Goal: Transaction & Acquisition: Purchase product/service

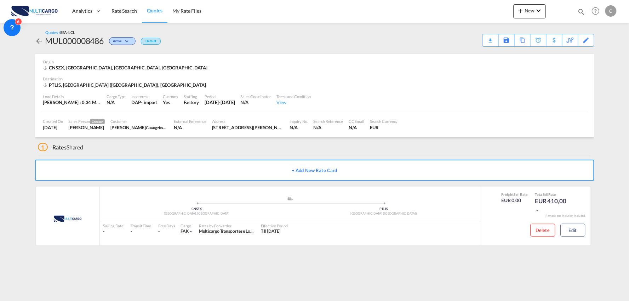
click at [224, 263] on md-content "Analytics Reports Dashboard Rate Search Quotes My Rate Files New Rates Ratecard" at bounding box center [314, 150] width 629 height 301
drag, startPoint x: 224, startPoint y: 263, endPoint x: 231, endPoint y: 245, distance: 18.9
click at [224, 258] on md-content "Analytics Reports Dashboard Rate Search Quotes My Rate Files New Rates Ratecard" at bounding box center [314, 150] width 629 height 301
click at [277, 153] on div "1 Rates Shared" at bounding box center [316, 145] width 556 height 17
click at [209, 143] on div "1 Rates Shared" at bounding box center [316, 145] width 556 height 17
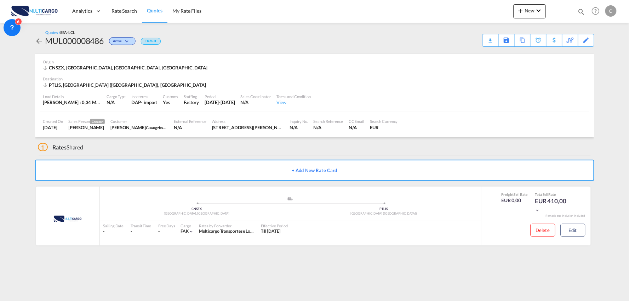
click at [139, 150] on div "1 Rates Shared" at bounding box center [316, 145] width 556 height 17
drag, startPoint x: 162, startPoint y: 150, endPoint x: 142, endPoint y: 153, distance: 20.8
click at [162, 150] on div "1 Rates Shared" at bounding box center [316, 145] width 556 height 17
click at [492, 45] on div "Download Quote" at bounding box center [477, 39] width 36 height 11
click at [577, 236] on button "Edit" at bounding box center [573, 230] width 25 height 13
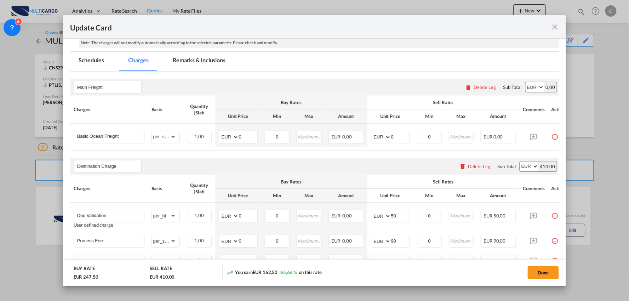
scroll to position [118, 0]
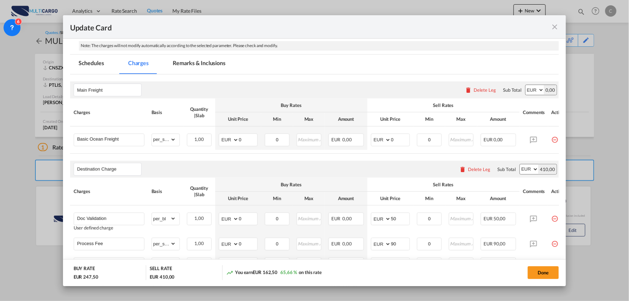
drag, startPoint x: 555, startPoint y: 24, endPoint x: 508, endPoint y: 30, distance: 47.1
click at [555, 24] on md-icon "icon-close fg-AAA8AD m-0 pointer" at bounding box center [554, 27] width 8 height 8
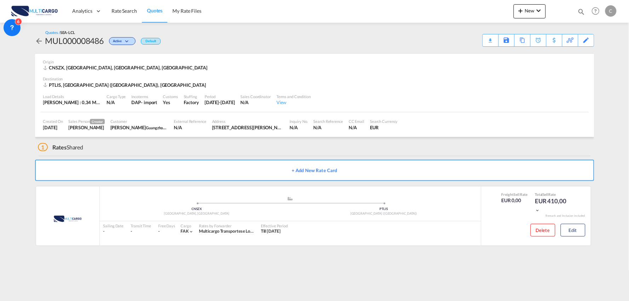
click at [267, 154] on div "1 Rates Shared" at bounding box center [316, 145] width 556 height 17
click at [488, 36] on div "Download Quote" at bounding box center [477, 39] width 36 height 11
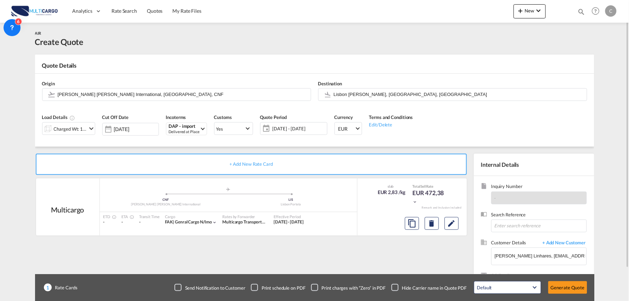
drag, startPoint x: 297, startPoint y: 247, endPoint x: 420, endPoint y: 275, distance: 126.6
click at [301, 249] on div "+ Add New Rate Card Multicargo added by you .a{fill:#aaa8ad;} .a{fill:#aaa8ad;}…" at bounding box center [252, 228] width 435 height 148
click at [395, 288] on div "Checkbox No Ink" at bounding box center [394, 287] width 7 height 7
click at [288, 259] on div "+ Add New Rate Card Multicargo added by you .a{fill:#aaa8ad;} .a{fill:#aaa8ad;}…" at bounding box center [252, 228] width 435 height 148
click at [561, 288] on button "Generate Quote" at bounding box center [567, 287] width 39 height 13
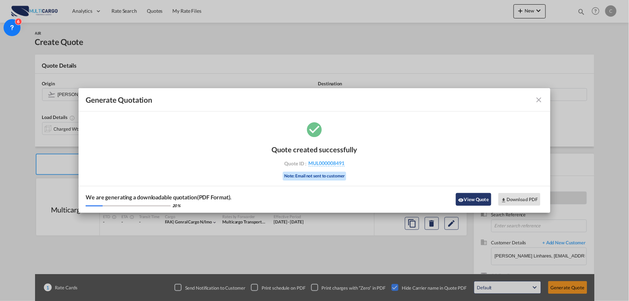
click at [465, 195] on button "View Quote" at bounding box center [473, 199] width 35 height 13
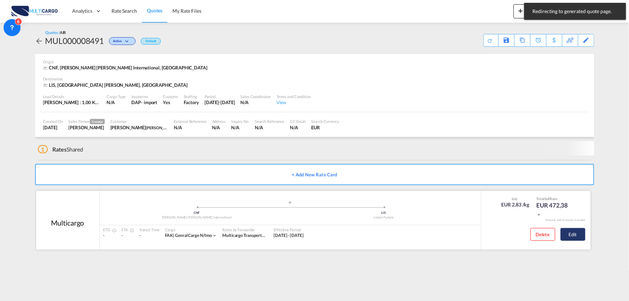
click at [578, 228] on button "Edit" at bounding box center [573, 234] width 25 height 13
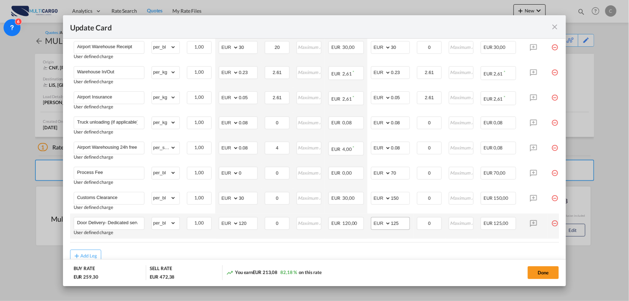
scroll to position [236, 0]
drag, startPoint x: 402, startPoint y: 224, endPoint x: 368, endPoint y: 223, distance: 34.0
click at [370, 223] on td "AED AFN ALL AMD ANG AOA ARS AUD AWG AZN BAM BBD BDT BGN BHD BIF BMD BND BOB BRL…" at bounding box center [390, 225] width 46 height 25
click at [117, 222] on input "Door Delivery- Dedicated service" at bounding box center [110, 222] width 67 height 11
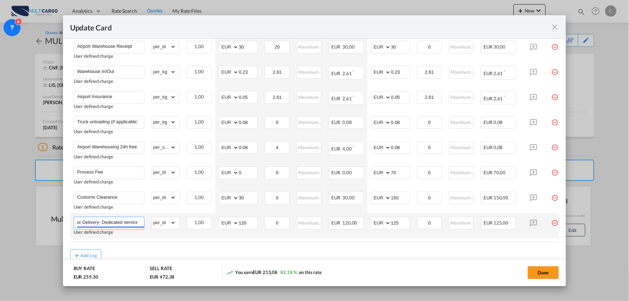
drag, startPoint x: 104, startPoint y: 222, endPoint x: 349, endPoint y: 216, distance: 244.7
click at [343, 227] on tr "Door Delivery- Dedicated service User defined charge Please Enter Already Exist…" at bounding box center [321, 225] width 502 height 25
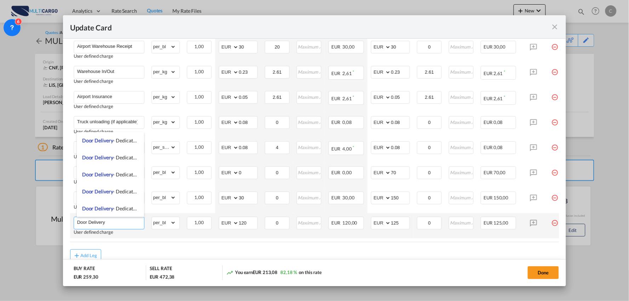
scroll to position [0, 0]
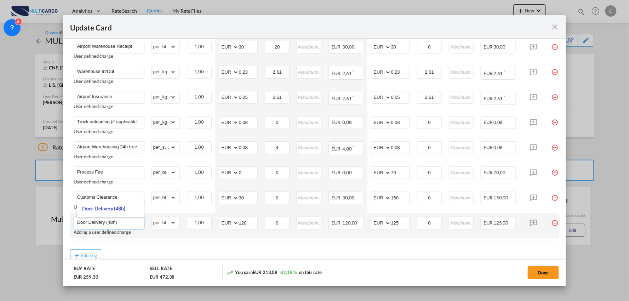
click at [108, 219] on input "Door Delivery (48h)" at bounding box center [110, 222] width 67 height 11
type input "Door Delivery (48h)"
click at [214, 254] on div "Add Leg" at bounding box center [314, 255] width 489 height 13
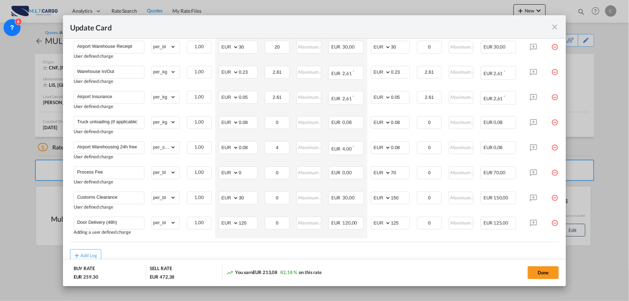
scroll to position [0, 13]
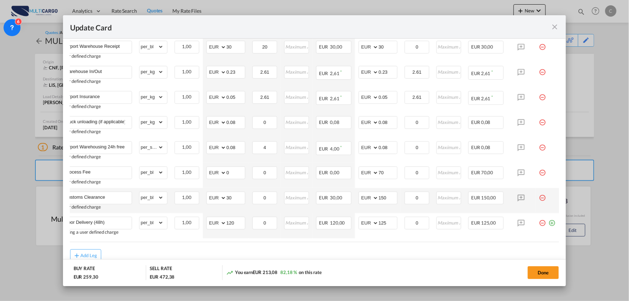
click at [543, 197] on md-icon "icon-minus-circle-outline red-400-fg pt-7" at bounding box center [542, 194] width 7 height 7
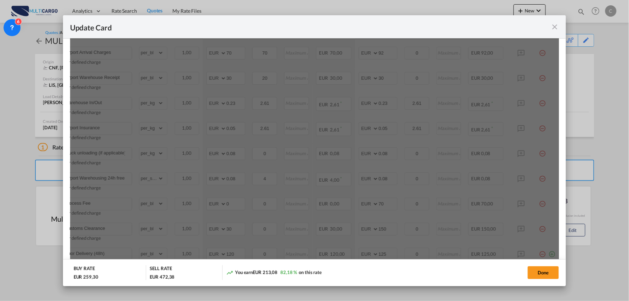
scroll to position [196, 0]
click at [333, 40] on button "Yes, Delete" at bounding box center [333, 39] width 31 height 13
type input "Door Delivery (48h)"
type input "120"
type input "125"
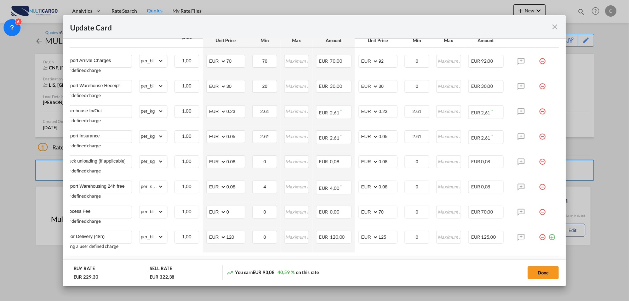
scroll to position [0, 0]
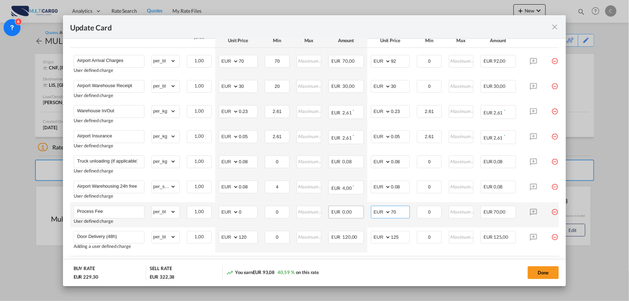
drag, startPoint x: 405, startPoint y: 211, endPoint x: 360, endPoint y: 211, distance: 44.2
click at [360, 211] on tr "Process Fee User defined charge Please Enter Already Exists gross_weight volume…" at bounding box center [321, 214] width 502 height 25
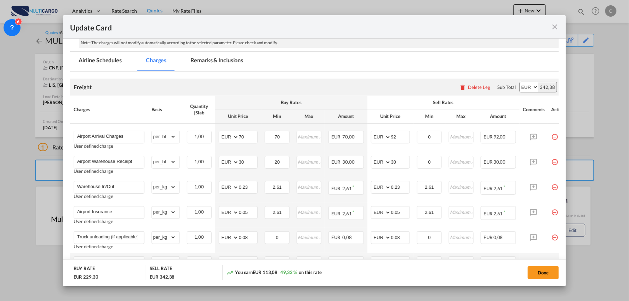
scroll to position [118, 0]
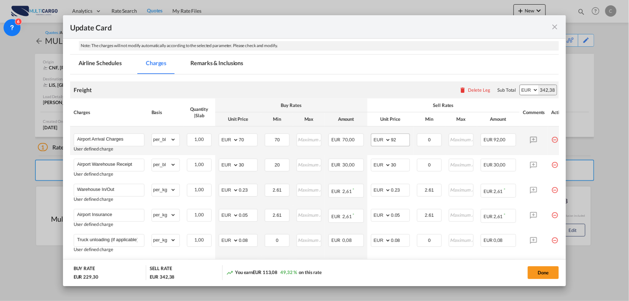
type input "90"
drag, startPoint x: 398, startPoint y: 140, endPoint x: 338, endPoint y: 143, distance: 59.9
click at [364, 140] on tr "Airport Arrival Charges User defined charge Please Enter Already Exists gross_w…" at bounding box center [321, 140] width 502 height 29
type input "70"
click at [398, 93] on div "Freight Please enter leg name Leg Name Already Exists Delete Leg Sub Total AED …" at bounding box center [314, 89] width 489 height 17
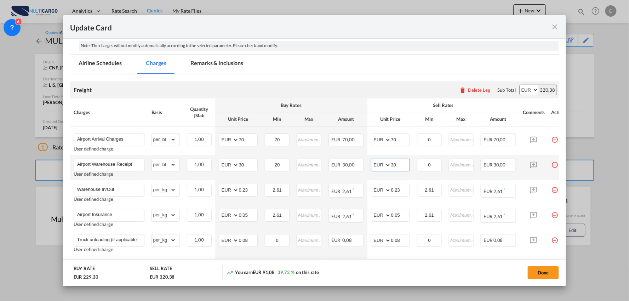
drag, startPoint x: 398, startPoint y: 168, endPoint x: 369, endPoint y: 167, distance: 28.7
click at [373, 167] on md-input-container "AED AFN ALL AMD ANG AOA ARS AUD AWG AZN BAM BBD BDT BGN BHD BIF BMD BND BOB BRL…" at bounding box center [390, 165] width 39 height 13
type input "50"
drag, startPoint x: 411, startPoint y: 85, endPoint x: 399, endPoint y: 124, distance: 40.8
click at [411, 85] on div "Freight Please enter leg name Leg Name Already Exists Delete Leg Sub Total AED …" at bounding box center [314, 89] width 489 height 17
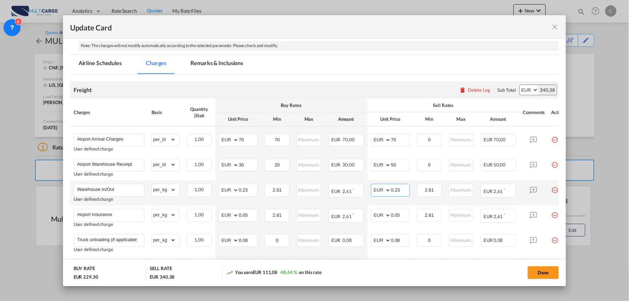
click at [405, 190] on input "0.23" at bounding box center [400, 189] width 18 height 11
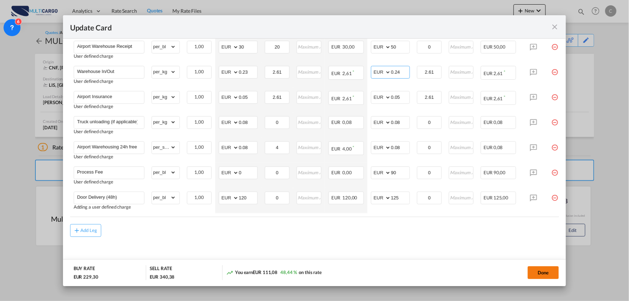
type input "0.24"
click at [550, 273] on button "Done" at bounding box center [543, 272] width 31 height 13
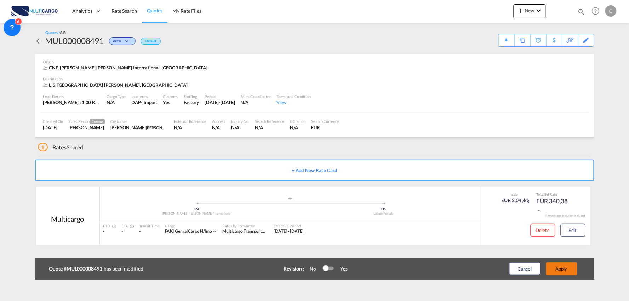
click at [565, 269] on button "Apply" at bounding box center [561, 268] width 31 height 13
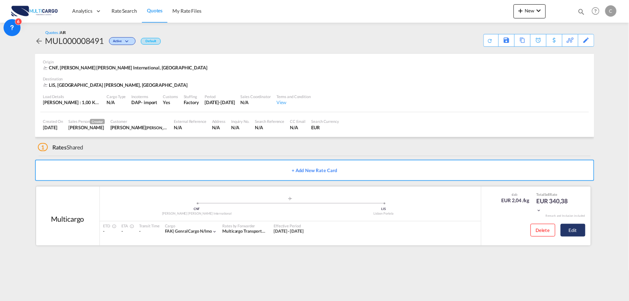
click at [571, 229] on button "Edit" at bounding box center [573, 230] width 25 height 13
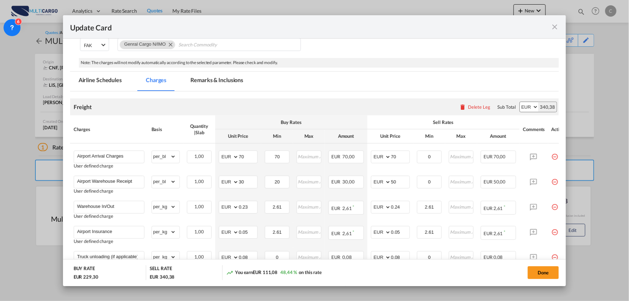
scroll to position [39, 0]
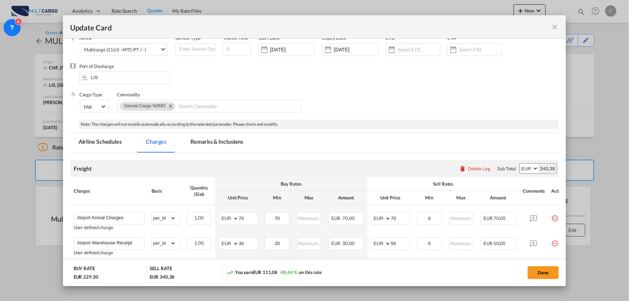
click at [214, 142] on md-tab-item "Remarks & Inclusions" at bounding box center [217, 142] width 70 height 19
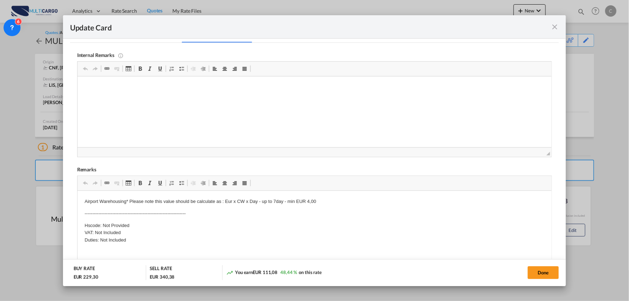
scroll to position [110, 0]
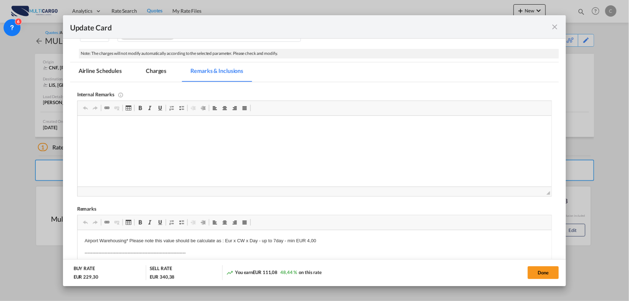
drag, startPoint x: 155, startPoint y: 69, endPoint x: 176, endPoint y: 84, distance: 25.6
click at [155, 69] on md-tab-item "Charges" at bounding box center [156, 71] width 38 height 19
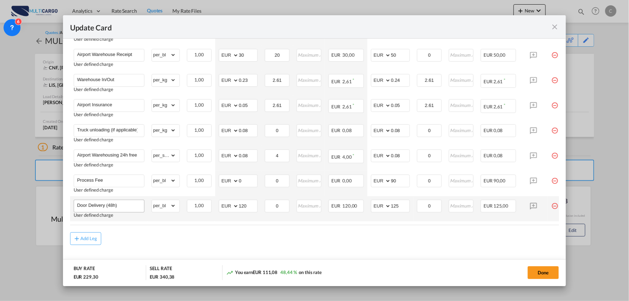
scroll to position [240, 0]
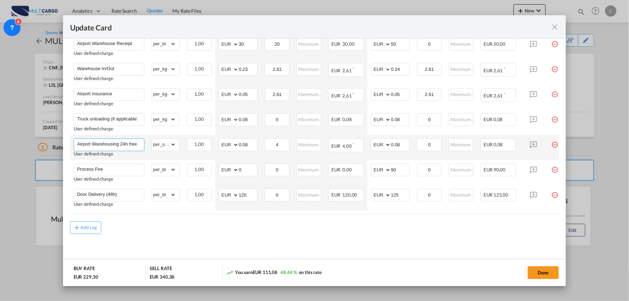
click at [125, 141] on input "Airport Warehousing 24h free *Eur x CW x Day - up to 7day - min EUR 4,00" at bounding box center [110, 144] width 67 height 11
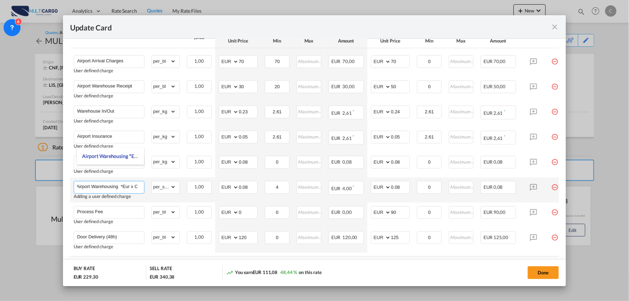
scroll to position [161, 0]
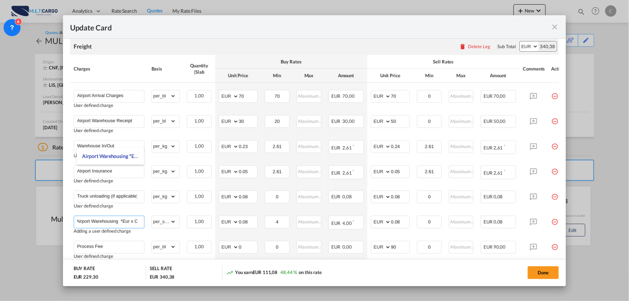
type input "Airport Warehousing *Eur x CW x Day - up to 7day - min EUR 4,00"
click at [280, 47] on div "Freight Please enter leg name Leg Name Already Exists Delete Leg Sub Total AED …" at bounding box center [314, 46] width 489 height 17
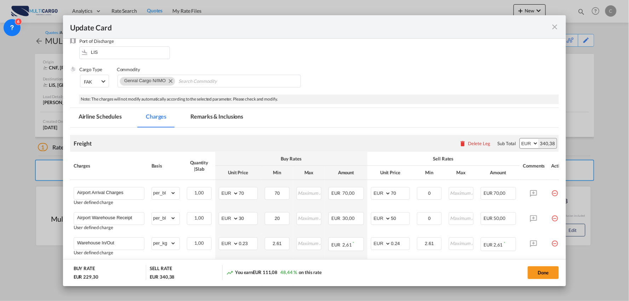
scroll to position [4, 0]
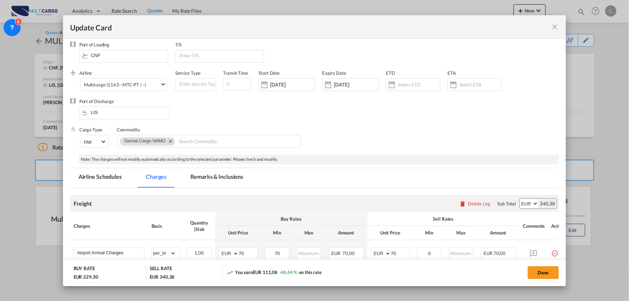
click at [215, 181] on md-tab-item "Remarks & Inclusions" at bounding box center [217, 177] width 70 height 19
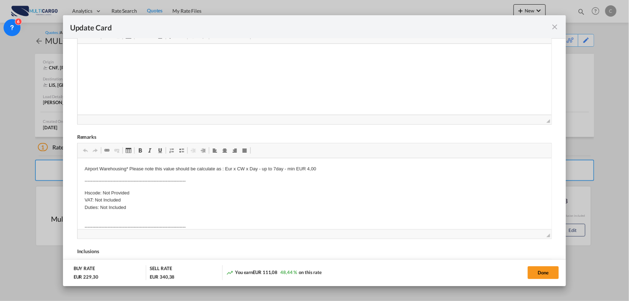
scroll to position [196, 0]
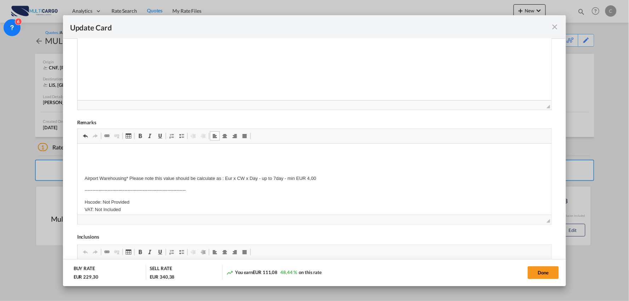
click at [87, 154] on p "Editor de texto enriquecido, editor31" at bounding box center [314, 153] width 460 height 7
click at [85, 176] on p "Airport Warehousing* Please note this value should be calculate as : Eur x CW x…" at bounding box center [314, 177] width 460 height 7
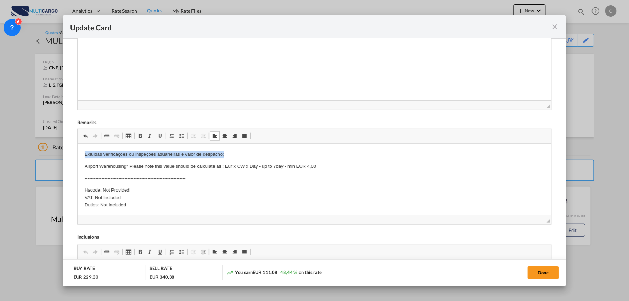
drag, startPoint x: 227, startPoint y: 152, endPoint x: 58, endPoint y: 143, distance: 168.7
click at [77, 143] on html "Exluidas verificações ou inspeções aduaneiras e valor de despacho; Airport Ware…" at bounding box center [314, 206] width 474 height 126
copy p "Exluidas verificações ou inspeções aduaneiras e valor de despacho;"
click at [82, 164] on html "Airport Warehousing* Please note this value should be calculate as : Eur x CW x…" at bounding box center [314, 206] width 474 height 126
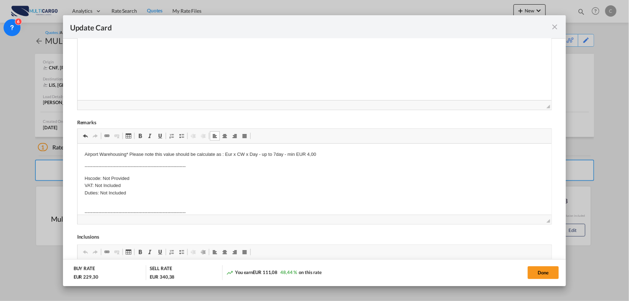
click at [136, 193] on p "Hscode: Not Provided VAT: Not Included Duties: Not Included" at bounding box center [314, 185] width 460 height 22
click at [550, 275] on button "Done" at bounding box center [543, 272] width 31 height 13
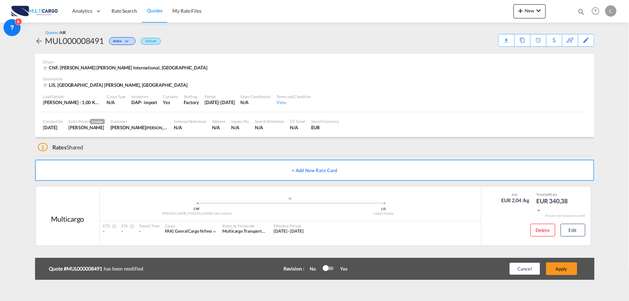
scroll to position [71, 0]
click at [565, 270] on button "Apply" at bounding box center [561, 268] width 31 height 13
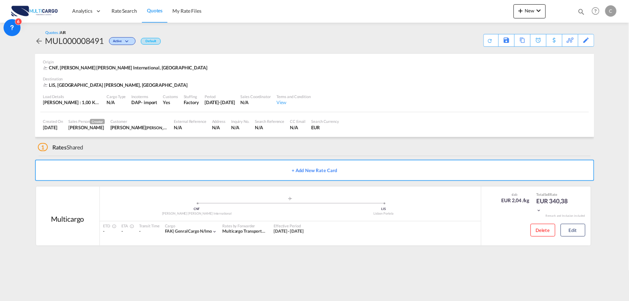
drag, startPoint x: 170, startPoint y: 145, endPoint x: 19, endPoint y: 159, distance: 151.1
click at [169, 145] on div "1 Rates Shared" at bounding box center [316, 145] width 556 height 17
click at [486, 42] on div "Download Quote" at bounding box center [477, 39] width 36 height 11
click at [574, 231] on button "Edit" at bounding box center [573, 230] width 25 height 13
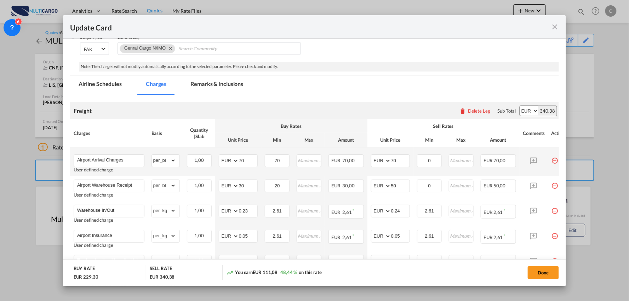
scroll to position [79, 0]
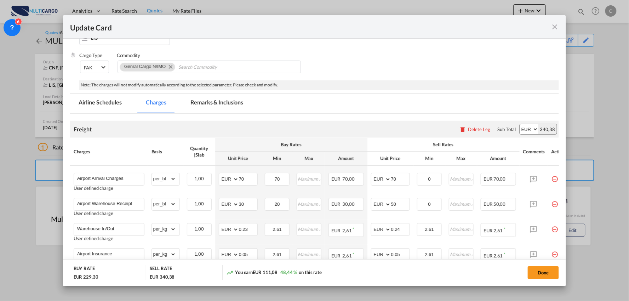
click at [556, 24] on md-icon "icon-close fg-AAA8AD m-0 pointer" at bounding box center [554, 27] width 8 height 8
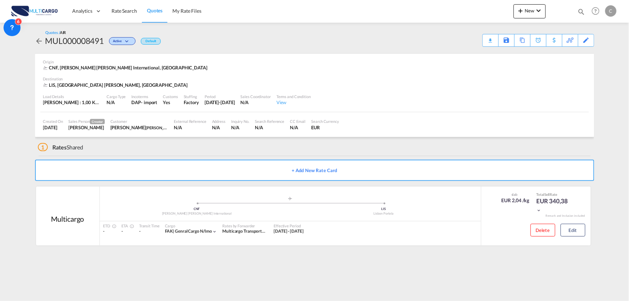
click at [587, 39] on div "Update Card Port of Loading CNF T/S .a{fill:#aaa8ad;} Airline Multicargo (1163-…" at bounding box center [314, 150] width 629 height 301
click at [0, 0] on div "Edit" at bounding box center [0, 0] width 0 height 0
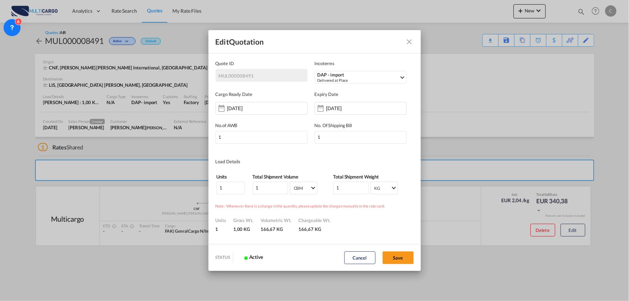
scroll to position [0, 0]
click at [393, 187] on md-select-value "KG" at bounding box center [386, 187] width 24 height 11
click at [349, 188] on md-backdrop at bounding box center [314, 150] width 629 height 301
click at [271, 188] on input "1" at bounding box center [270, 188] width 35 height 13
click at [222, 187] on input "1" at bounding box center [231, 188] width 28 height 13
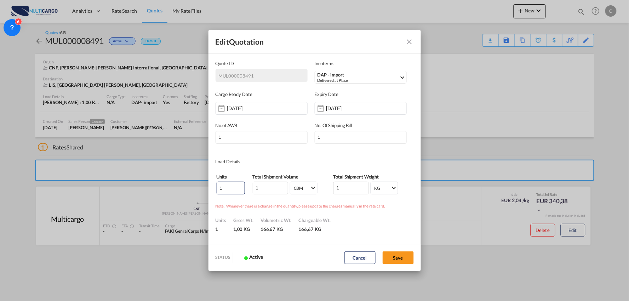
click at [410, 43] on md-icon "Close dialog" at bounding box center [409, 42] width 8 height 8
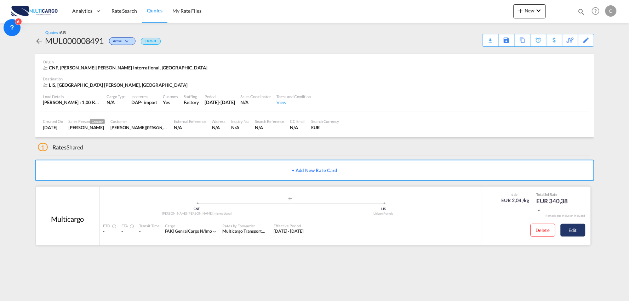
click at [578, 231] on button "Edit" at bounding box center [573, 230] width 25 height 13
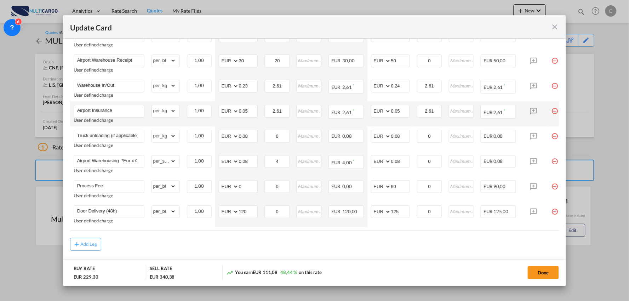
scroll to position [236, 0]
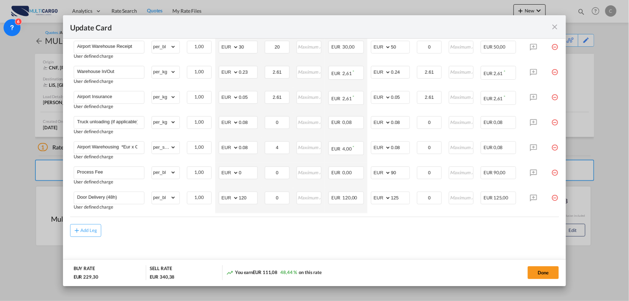
click at [558, 27] on md-icon "icon-close fg-AAA8AD m-0 pointer" at bounding box center [554, 27] width 8 height 8
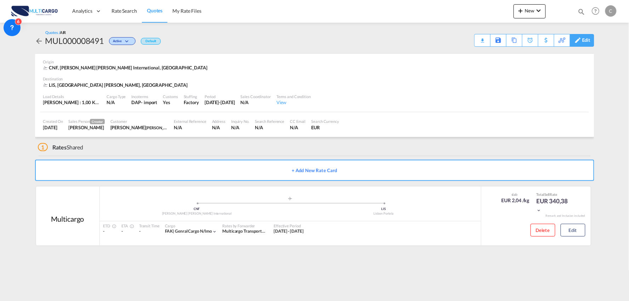
click at [588, 44] on div "Edit" at bounding box center [586, 40] width 8 height 12
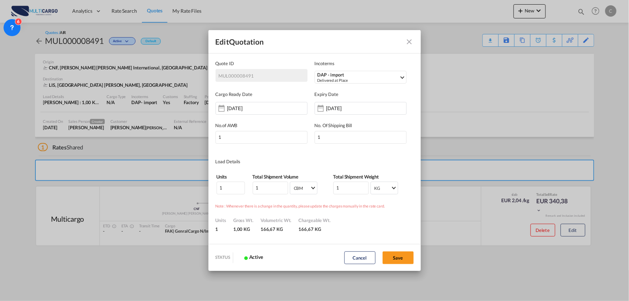
scroll to position [0, 0]
click at [318, 189] on tr "1 1 CBM CBM CFT CBM CFT 1 KG KG LB KG LB" at bounding box center [314, 187] width 197 height 13
type input "350"
click at [391, 252] on button "Save" at bounding box center [398, 257] width 31 height 13
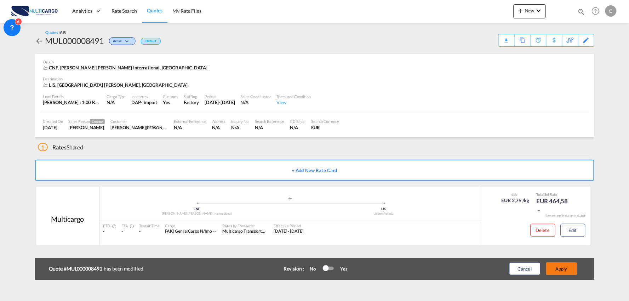
click at [564, 268] on button "Apply" at bounding box center [561, 268] width 31 height 13
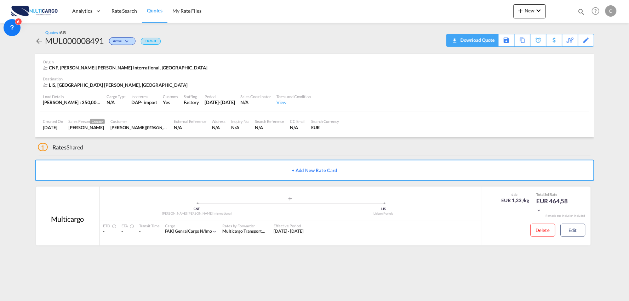
click at [488, 40] on div "Download Quote" at bounding box center [477, 39] width 36 height 11
click at [491, 41] on div "Download Quote" at bounding box center [477, 39] width 36 height 11
click at [486, 39] on div "Download Quote" at bounding box center [477, 39] width 36 height 11
click at [173, 147] on div "1 Rates Shared" at bounding box center [316, 145] width 556 height 17
click at [537, 13] on md-icon "icon-chevron-down" at bounding box center [538, 10] width 8 height 8
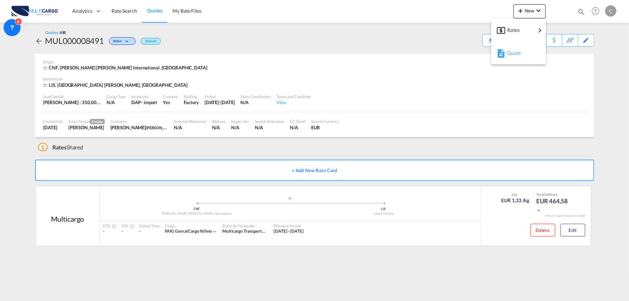
click at [522, 55] on div "Quote" at bounding box center [520, 53] width 26 height 18
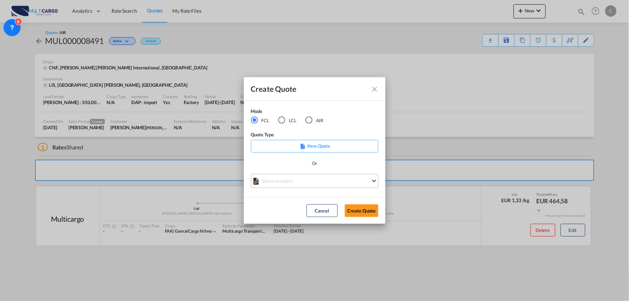
click at [294, 174] on md-select "Select template EXP EXW MERC.Nacional 09/2025 Patricia Barroso | 12 Sep 2025 IM…" at bounding box center [314, 181] width 127 height 14
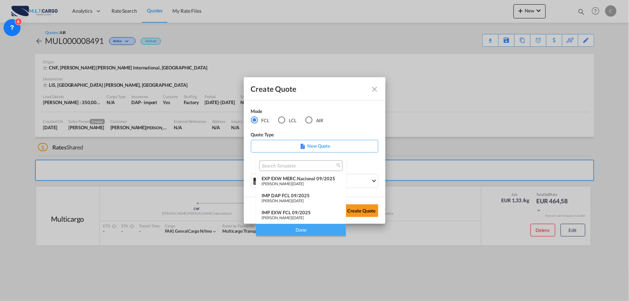
click at [294, 193] on div "IMP DAP FCL 09/2025" at bounding box center [301, 196] width 79 height 6
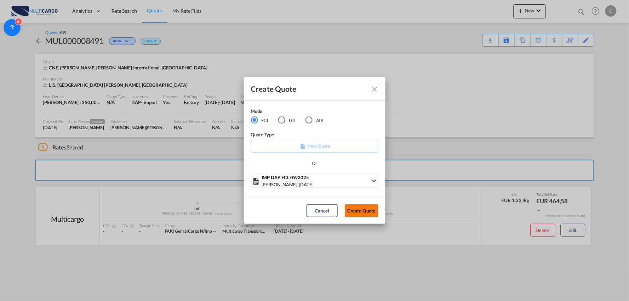
click at [364, 211] on button "Create Quote" at bounding box center [362, 210] width 34 height 13
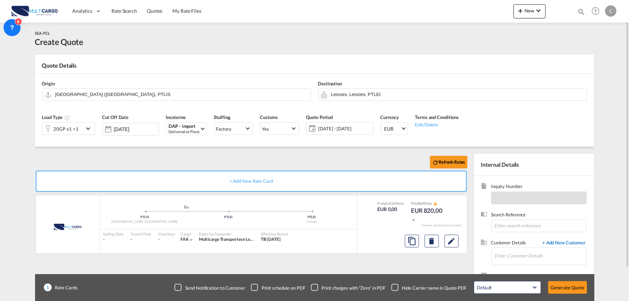
click at [559, 243] on span "+ Add New Customer" at bounding box center [563, 243] width 48 height 8
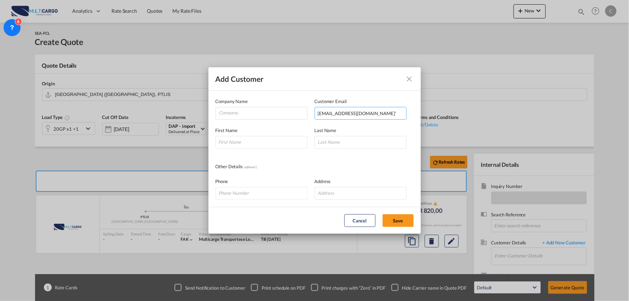
click at [388, 113] on input "'eyilmaz@batigroup.com.tr'" at bounding box center [361, 113] width 92 height 13
click at [319, 112] on input "'eyilmaz@batigroup.com.tr" at bounding box center [361, 113] width 92 height 13
type input "eyilmaz@batigroup.com.tr"
click at [234, 107] on input "Company" at bounding box center [263, 112] width 88 height 11
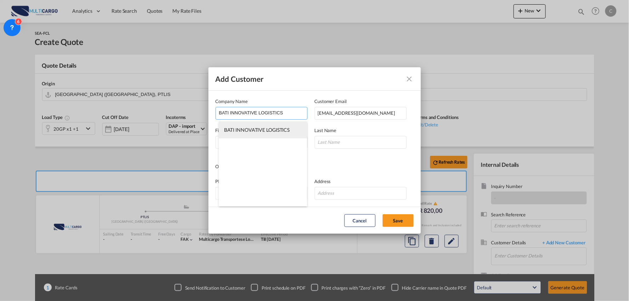
type input "BATI INNOVATIVE LOGISTICS"
click at [257, 127] on span "BATI INNOVATIVE LOGISTICS" at bounding box center [257, 130] width 66 height 6
click at [243, 141] on input "Add Customer Company ..." at bounding box center [262, 142] width 92 height 13
click at [406, 78] on md-icon "icon-close" at bounding box center [409, 79] width 8 height 8
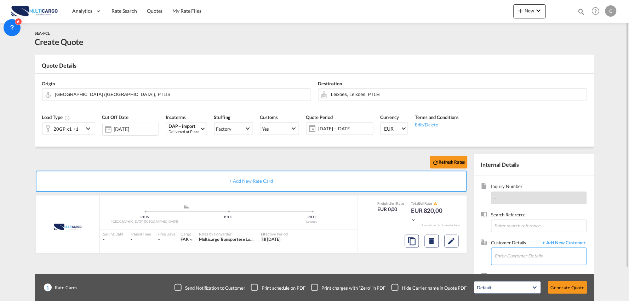
click at [510, 253] on input "Enter Customer Details" at bounding box center [541, 256] width 92 height 16
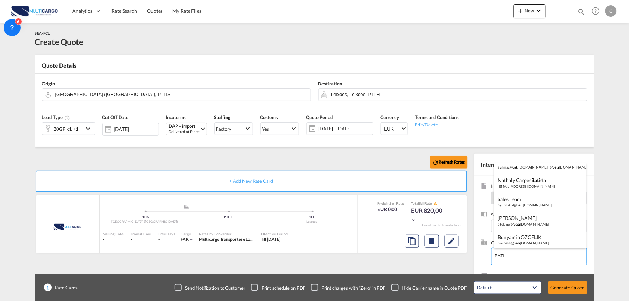
scroll to position [87, 0]
click at [537, 199] on div "Sales Team oyurdakul@ bati group.com.tr" at bounding box center [540, 199] width 92 height 19
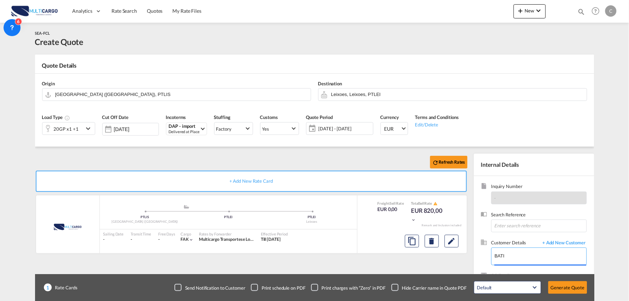
type input "@batigroup.com.tr, Sales Team, oyurdakul@batigroup.com.tr"
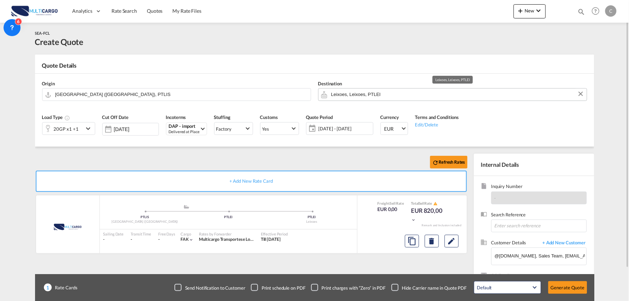
click at [372, 93] on input "Leixoes, Leixoes, PTLEI" at bounding box center [457, 94] width 252 height 12
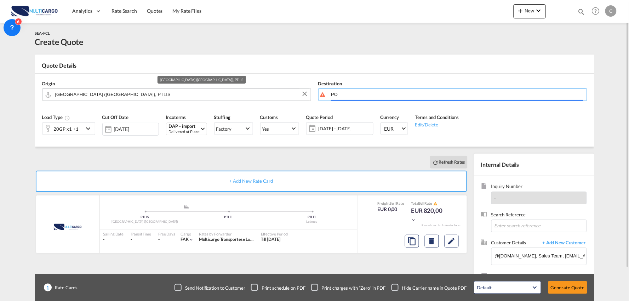
type input "P"
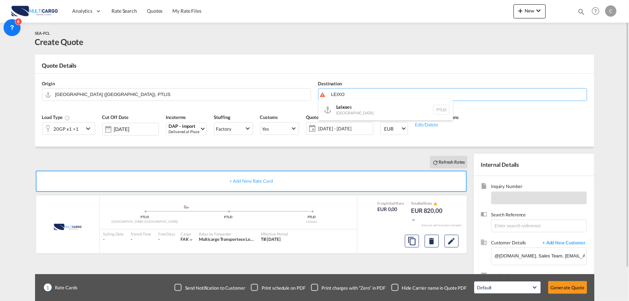
click at [356, 108] on div "Leixo es Portugal PTLEI" at bounding box center [386, 109] width 134 height 21
type input "Leixoes, PTLEI"
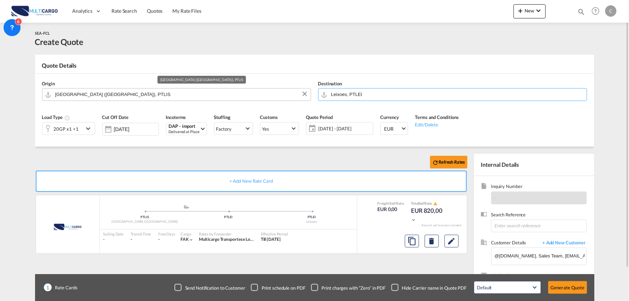
click at [87, 94] on input "Lisbon (Lisboa), PTLIS" at bounding box center [181, 94] width 252 height 12
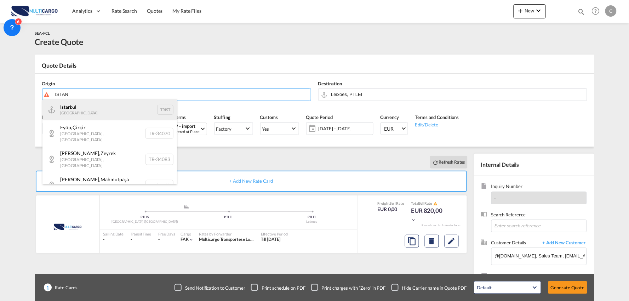
click at [74, 106] on div "Istan bul Turkey TRIST" at bounding box center [109, 109] width 134 height 21
type input "Istanbul, TRIST"
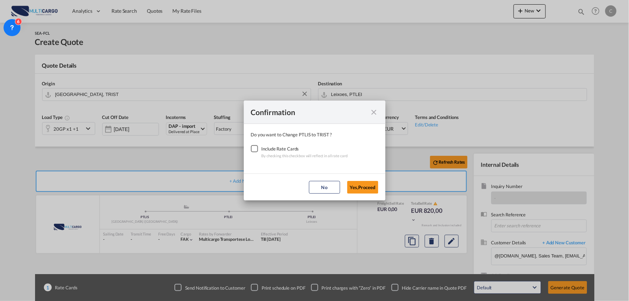
drag, startPoint x: 255, startPoint y: 148, endPoint x: 348, endPoint y: 167, distance: 95.1
click at [256, 149] on div "Checkbox No Ink" at bounding box center [254, 148] width 7 height 7
click at [357, 183] on button "Yes,Proceed" at bounding box center [362, 187] width 31 height 13
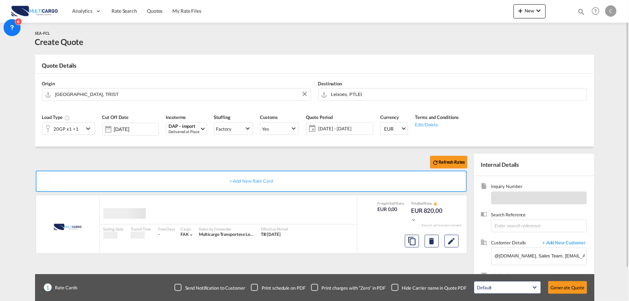
click at [138, 153] on div "Refresh Rates + Add New Rate Card MultiCargo added by you Sailing Date - Transi…" at bounding box center [314, 226] width 559 height 159
click at [75, 129] on div "20GP x1 +1" at bounding box center [66, 129] width 25 height 10
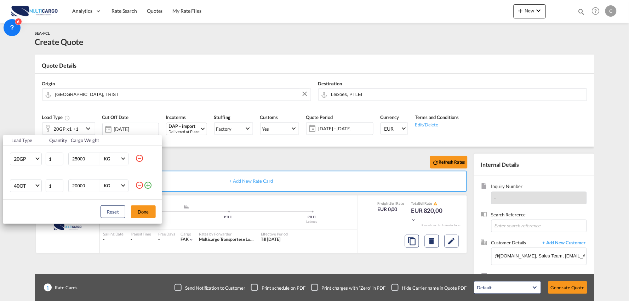
click at [138, 183] on md-icon "icon-minus-circle-outline" at bounding box center [139, 185] width 8 height 8
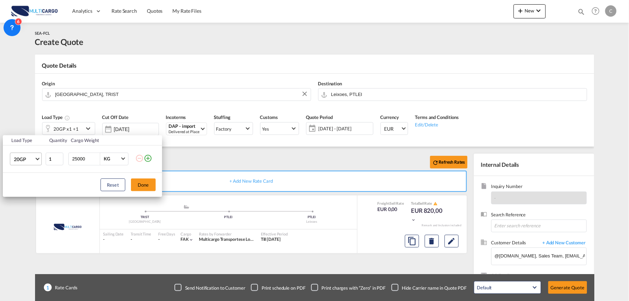
click at [40, 158] on md-select-value "20GP" at bounding box center [27, 159] width 28 height 12
drag, startPoint x: 28, startPoint y: 188, endPoint x: 86, endPoint y: 187, distance: 58.1
click at [28, 188] on md-option "40HC" at bounding box center [32, 192] width 48 height 17
click at [147, 182] on button "Done" at bounding box center [143, 184] width 25 height 13
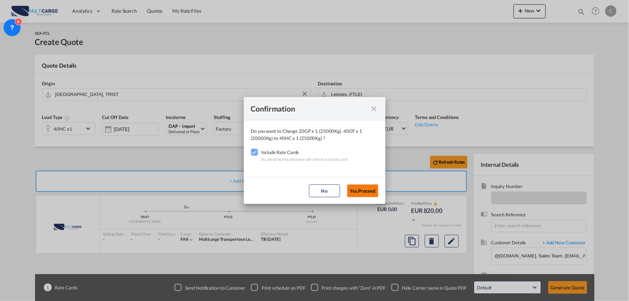
click at [367, 191] on button "Yes,Proceed" at bounding box center [362, 190] width 31 height 13
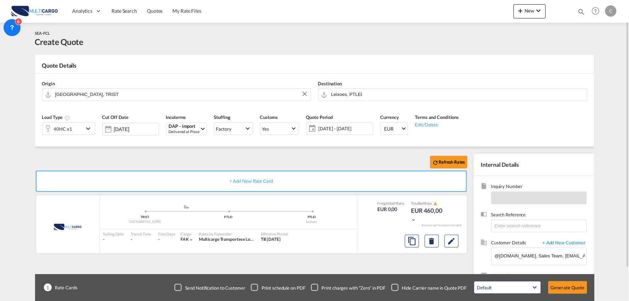
click at [218, 157] on div "Confirmation Do you want to Change 40HC x 1 (25000Kg) to 40HC x 1 (25000Kg) ? I…" at bounding box center [314, 150] width 629 height 301
click at [397, 287] on div "Checkbox No Ink" at bounding box center [394, 287] width 7 height 7
click at [341, 165] on div "Refresh Rates" at bounding box center [252, 162] width 435 height 17
click at [360, 150] on div "Refresh Rates + Add New Rate Card MultiCargo added by you .a{fill:#aaa8ad;} .a{…" at bounding box center [314, 226] width 559 height 159
click at [197, 164] on div "Refresh Rates" at bounding box center [252, 162] width 435 height 17
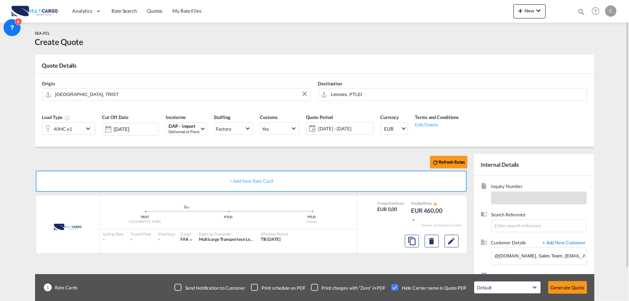
click at [157, 156] on div "Refresh Rates" at bounding box center [252, 162] width 435 height 17
click at [169, 153] on div "Refresh Rates + Add New Rate Card MultiCargo added by you .a{fill:#aaa8ad;} .a{…" at bounding box center [314, 226] width 559 height 159
click at [135, 161] on div "Refresh Rates" at bounding box center [252, 162] width 435 height 17
click at [15, 160] on md-content "Analytics Reports Dashboard Rate Search Quotes My Rate Files New Quotes" at bounding box center [314, 150] width 629 height 301
click at [608, 143] on md-content "Analytics Reports Dashboard Rate Search Quotes My Rate Files New Quotes" at bounding box center [314, 150] width 629 height 301
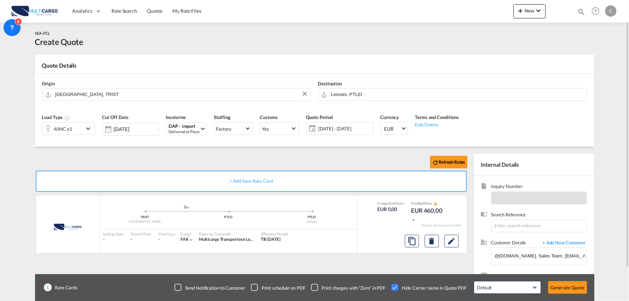
click at [77, 160] on div "Refresh Rates" at bounding box center [252, 162] width 435 height 17
click at [306, 158] on div "Refresh Rates" at bounding box center [252, 162] width 435 height 17
click at [154, 146] on div "Load Type 40HC x1 Cut Off Date 18 Sep 2025 Incoterms DAP - import Delivered at …" at bounding box center [315, 126] width 552 height 39
drag, startPoint x: 88, startPoint y: 154, endPoint x: 185, endPoint y: 181, distance: 101.4
click at [92, 155] on div "Refresh Rates" at bounding box center [252, 162] width 435 height 17
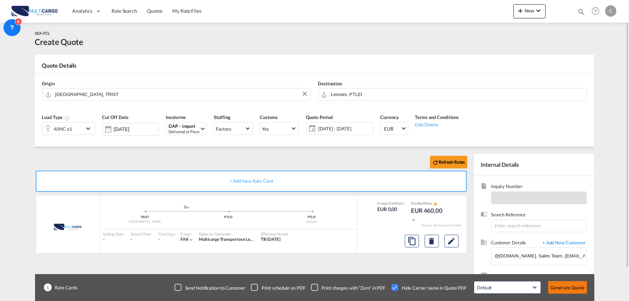
click at [575, 288] on button "Generate Quote" at bounding box center [567, 287] width 39 height 13
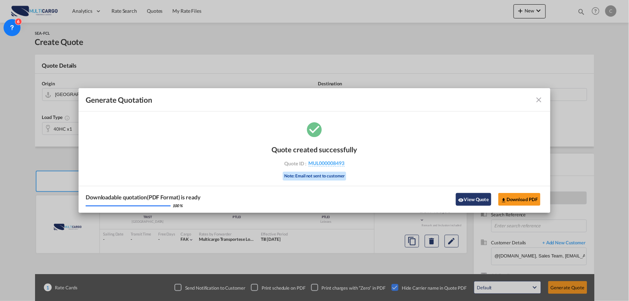
click at [478, 197] on button "View Quote" at bounding box center [473, 199] width 35 height 13
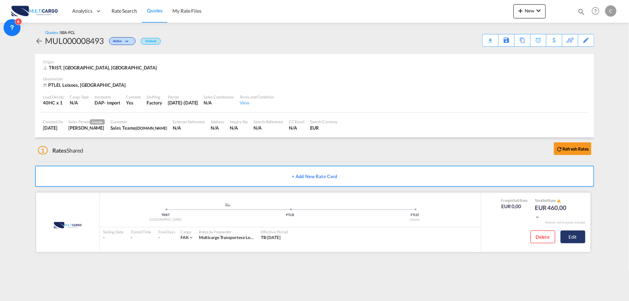
click at [578, 234] on button "Edit" at bounding box center [573, 236] width 25 height 13
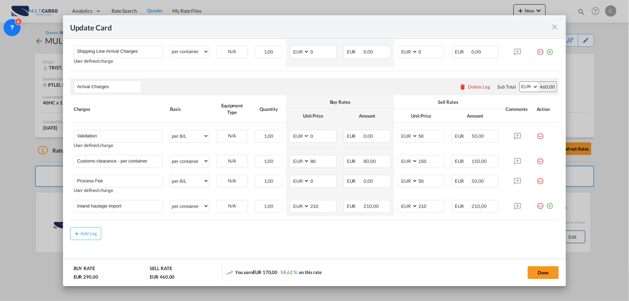
scroll to position [240, 0]
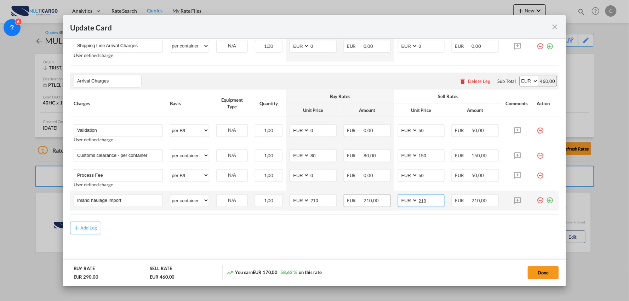
drag, startPoint x: 408, startPoint y: 199, endPoint x: 371, endPoint y: 196, distance: 37.3
click at [382, 199] on tr "Inland haulage import Please Enter User Defined Charges Cannot Be Published per…" at bounding box center [314, 201] width 489 height 20
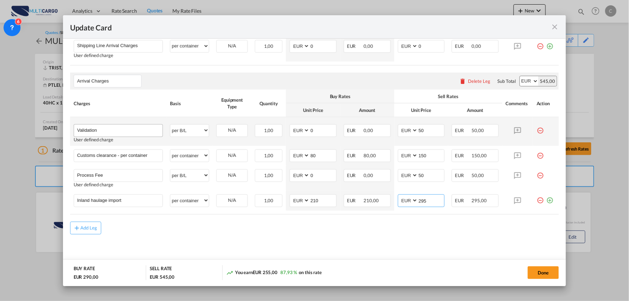
type input "295"
click at [137, 130] on input "Validation" at bounding box center [120, 130] width 86 height 11
type input "Validation + Process Fee"
drag, startPoint x: 423, startPoint y: 131, endPoint x: 377, endPoint y: 129, distance: 46.1
click at [387, 132] on tr "Validation + Process Fee Please Enter User Defined Charges Cannot Be Published …" at bounding box center [314, 131] width 489 height 29
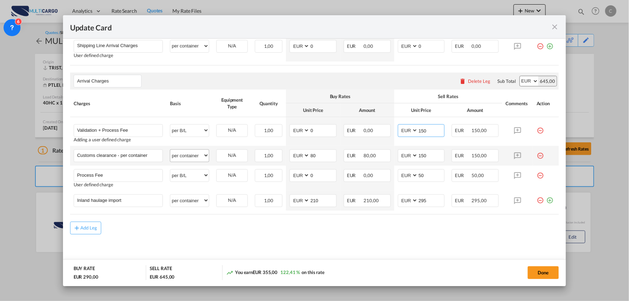
type input "150"
click at [196, 158] on select "per equipment per container per B/L per shipping bill per shipment per pallet p…" at bounding box center [189, 155] width 39 height 11
click at [190, 150] on select "per equipment per container per B/L per shipping bill per shipment per pallet p…" at bounding box center [189, 155] width 39 height 11
click at [193, 156] on select "per equipment per container per B/L per shipping bill per shipment per pallet p…" at bounding box center [189, 155] width 39 height 11
select select "per_document"
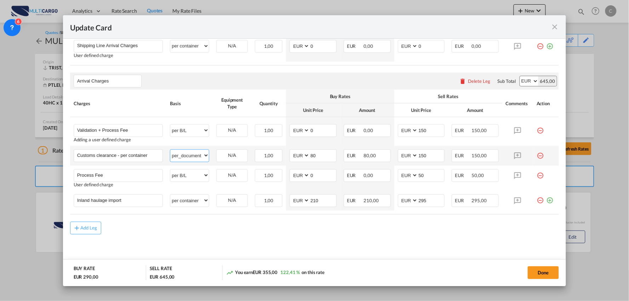
click at [170, 150] on select "per equipment per container per B/L per shipping bill per shipment per pallet p…" at bounding box center [189, 155] width 39 height 11
click at [133, 155] on input "Customs clearance - per container" at bounding box center [120, 155] width 86 height 11
drag, startPoint x: 119, startPoint y: 154, endPoint x: 260, endPoint y: 156, distance: 141.2
click at [260, 156] on tr "Customs clearance - per container Please Enter User Defined Charges Cannot Be P…" at bounding box center [314, 156] width 489 height 20
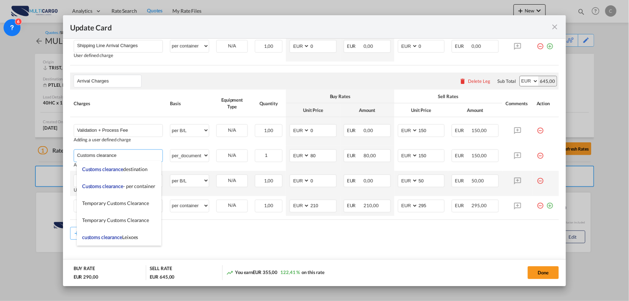
type input "Customs clearance"
click at [537, 182] on md-icon "icon-minus-circle-outline red-400-fg" at bounding box center [540, 177] width 7 height 7
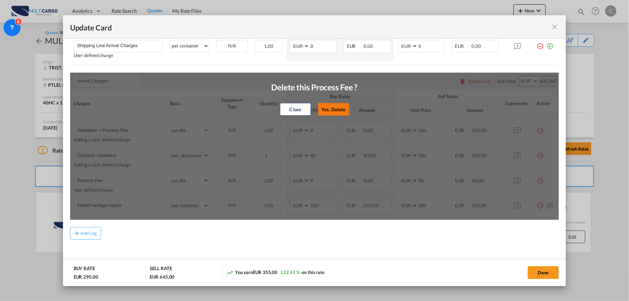
click at [330, 107] on button "Yes, Delete" at bounding box center [333, 109] width 31 height 13
type input "Inland haulage import"
select select "per container"
type input "210"
type input "295"
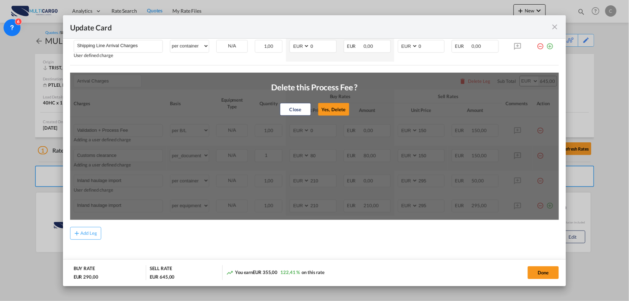
scroll to position [220, 0]
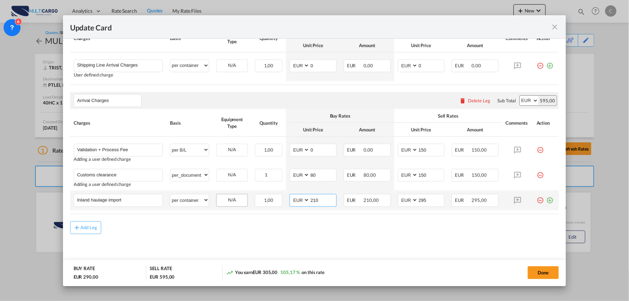
drag, startPoint x: 320, startPoint y: 201, endPoint x: 245, endPoint y: 203, distance: 74.7
click at [256, 203] on tr "Inland haulage import Please Enter User Defined Charges Cannot Be Published per…" at bounding box center [314, 200] width 489 height 20
type input "175"
click at [395, 245] on md-content "Main Freight Please enter leg name Leg Name Already Exists Delete Leg Sub Total…" at bounding box center [314, 134] width 489 height 268
click at [542, 272] on button "Done" at bounding box center [543, 272] width 31 height 13
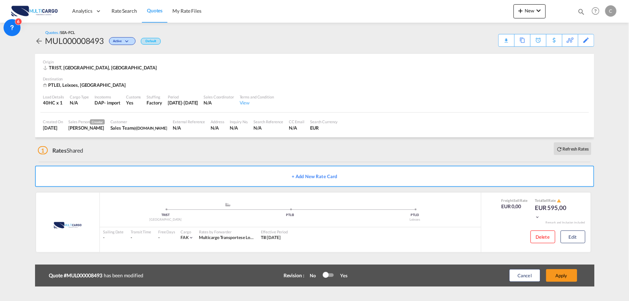
click at [565, 259] on div "Update Card Port of Loading TRIST T/S Liner/Carrier MultiCargo 2HM LOGISTICS D.…" at bounding box center [314, 150] width 629 height 301
click at [563, 272] on button "Apply" at bounding box center [561, 275] width 31 height 13
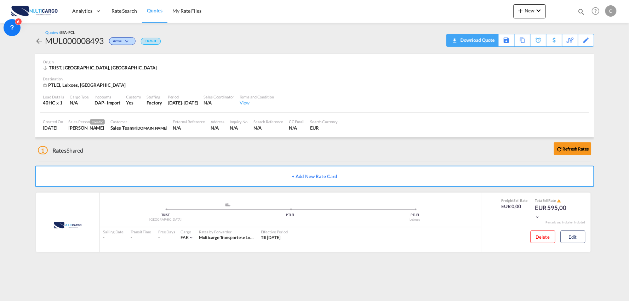
click at [487, 37] on div "Download Quote" at bounding box center [477, 39] width 36 height 11
click at [225, 158] on div "1 Rates Shared Refresh Rates" at bounding box center [316, 148] width 556 height 23
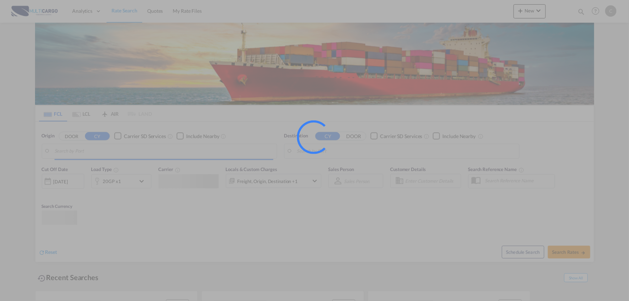
type input "Port of [GEOGRAPHIC_DATA], [GEOGRAPHIC_DATA], [GEOGRAPHIC_DATA]"
type input "Leixoes, Leixoes, PTLEI"
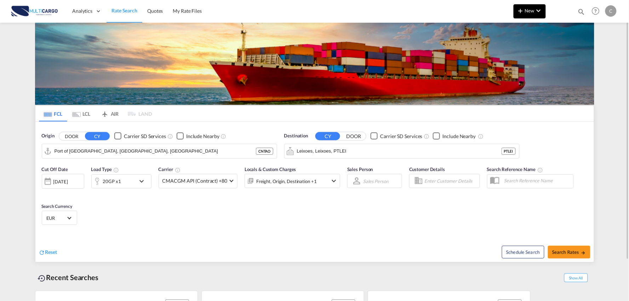
click at [532, 8] on span "New" at bounding box center [529, 11] width 27 height 6
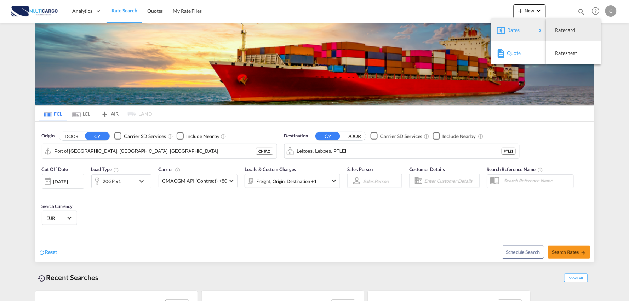
click at [514, 48] on span "Quote" at bounding box center [511, 53] width 8 height 14
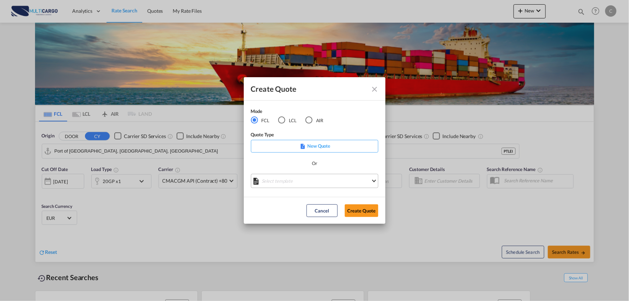
click at [321, 179] on md-select "Select template EXP EXW MERC.Nacional 09/2025 Patricia Barroso | 12 Sep 2025 IM…" at bounding box center [314, 181] width 127 height 14
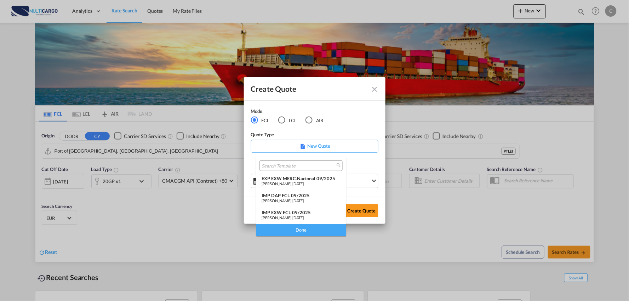
click at [292, 197] on div "IMP DAP FCL 09/2025" at bounding box center [301, 196] width 79 height 6
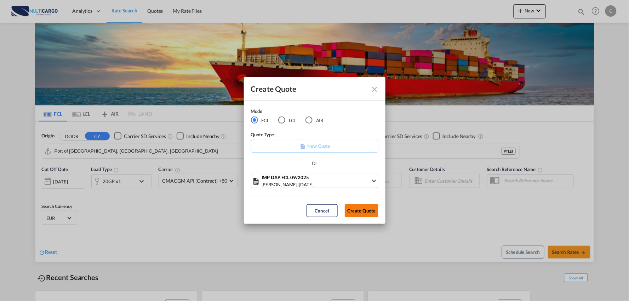
click at [367, 212] on button "Create Quote" at bounding box center [362, 210] width 34 height 13
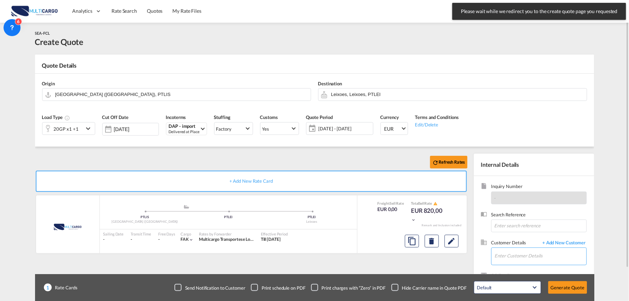
click at [543, 255] on input "Enter Customer Details" at bounding box center [541, 256] width 92 height 16
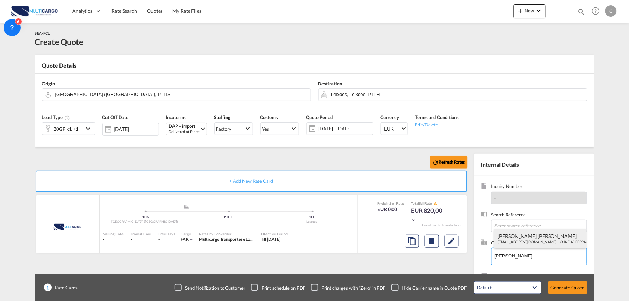
click at [515, 239] on div "Mónica Jesus geral@lojadasferragens.pt | LOJA DAS FERRAGENS PAULO VALENTE LDA" at bounding box center [540, 238] width 92 height 19
type input "LOJA DAS FERRAGENS PAULO VALENTE LDA, Mónica Jesus, geral@lojadasferragens.pt"
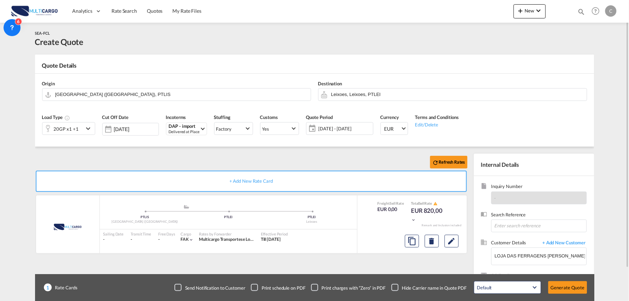
click at [398, 285] on div "Checkbox No Ink" at bounding box center [394, 287] width 7 height 7
click at [337, 161] on div "Refresh Rates" at bounding box center [252, 162] width 435 height 17
click at [355, 96] on input "Leixoes, Leixoes, PTLEI" at bounding box center [457, 94] width 252 height 12
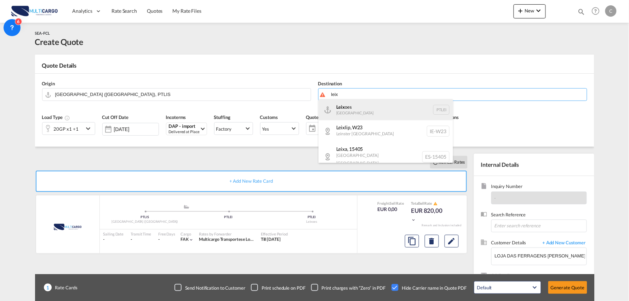
click at [338, 111] on div "Leix oes Portugal PTLEI" at bounding box center [386, 109] width 134 height 21
type input "Leixoes, PTLEI"
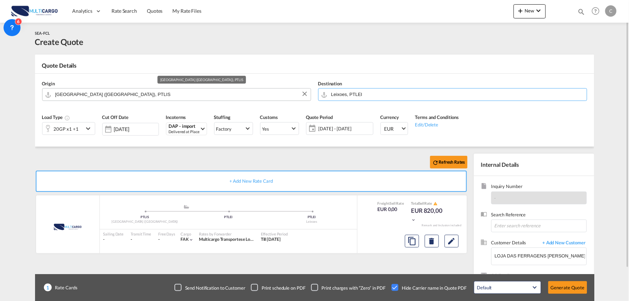
click at [89, 95] on input "Lisbon (Lisboa), PTLIS" at bounding box center [181, 94] width 252 height 12
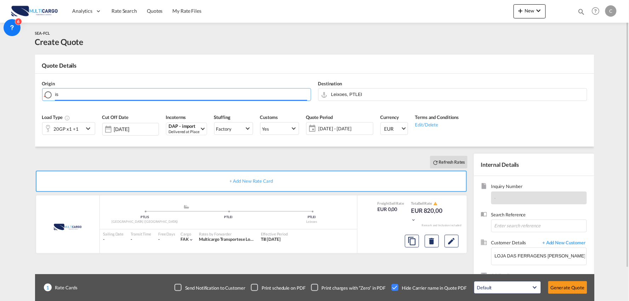
type input "i"
click at [105, 95] on input "Search by Door/Port" at bounding box center [181, 94] width 252 height 12
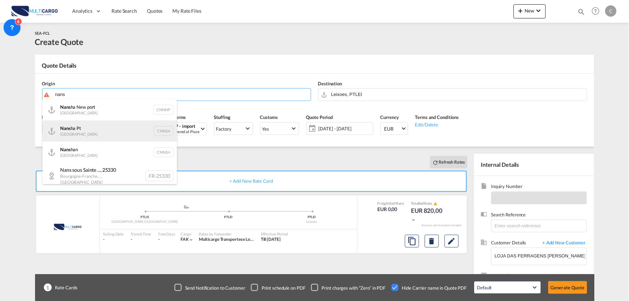
click at [91, 132] on div "Nans ha Pt China CNNSA" at bounding box center [109, 130] width 134 height 21
type input "Nansha Pt, CNNSA"
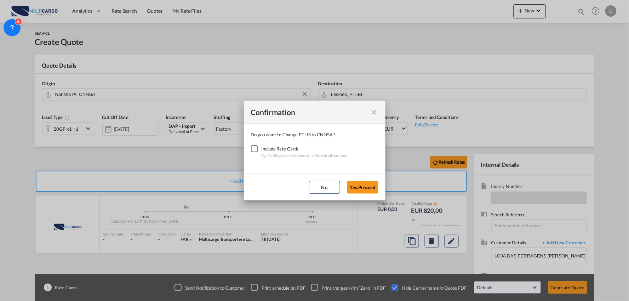
click at [256, 148] on div "Checkbox No Ink" at bounding box center [254, 148] width 7 height 7
drag, startPoint x: 359, startPoint y: 188, endPoint x: 352, endPoint y: 179, distance: 10.8
click at [360, 188] on button "Yes,Proceed" at bounding box center [362, 187] width 31 height 13
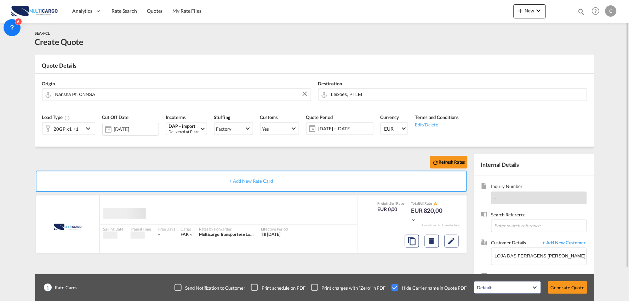
drag, startPoint x: 253, startPoint y: 148, endPoint x: 162, endPoint y: 133, distance: 92.4
click at [252, 147] on div "Confirmation Do you want to Change PTLIS to CNNSA ? Include Rate Cards By check…" at bounding box center [314, 150] width 629 height 301
click at [185, 131] on div "Delivered at Place" at bounding box center [184, 131] width 31 height 5
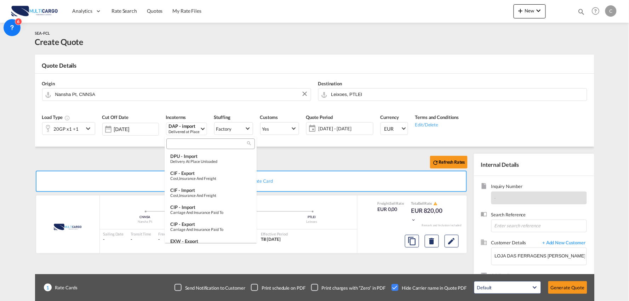
scroll to position [122, 0]
click at [192, 143] on input "search" at bounding box center [207, 144] width 79 height 6
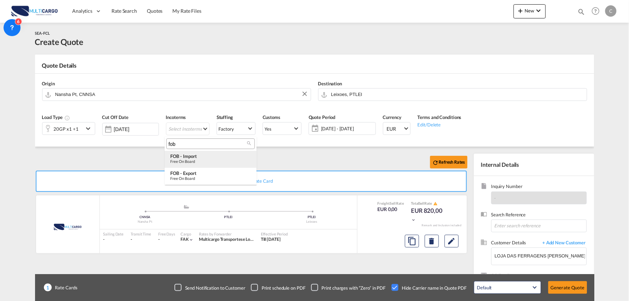
type input "fob"
click at [191, 158] on div "FOB - import" at bounding box center [210, 156] width 81 height 6
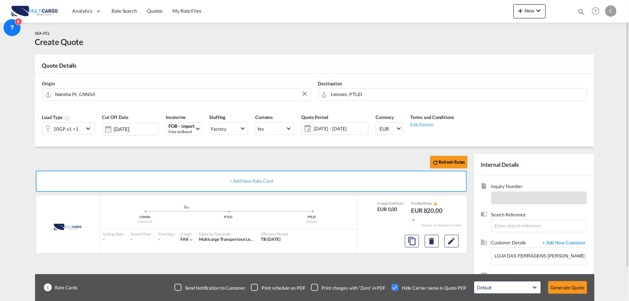
click at [148, 149] on div "Refresh Rates + Add New Rate Card MultiCargo added by you .a{fill:#aaa8ad;} .a{…" at bounding box center [314, 226] width 559 height 159
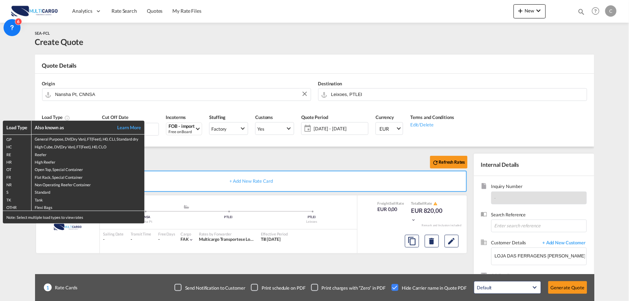
click at [563, 285] on div "Load Type Also known as Learn More GP General Purpose, DV(Dry Van), FT(Feet), H…" at bounding box center [314, 150] width 629 height 301
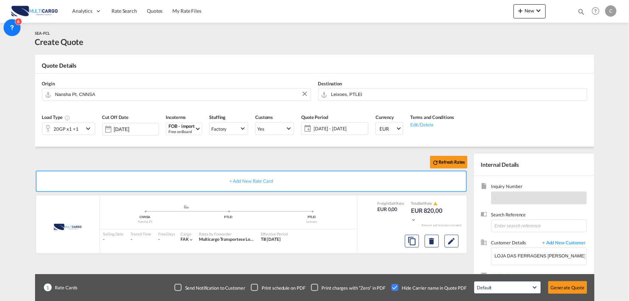
click at [563, 285] on button "Generate Quote" at bounding box center [567, 287] width 39 height 13
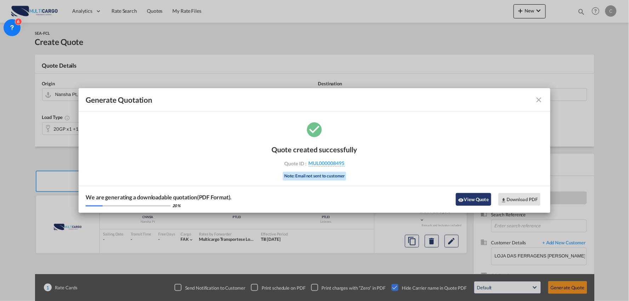
click at [476, 193] on button "View Quote" at bounding box center [473, 199] width 35 height 13
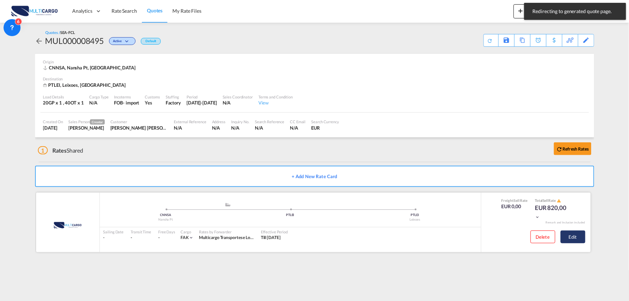
click at [579, 232] on button "Edit" at bounding box center [573, 236] width 25 height 13
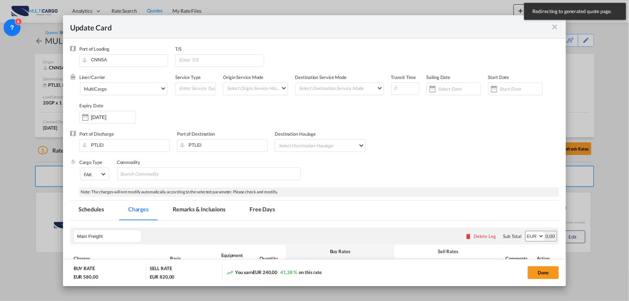
select select "per equipment"
select select "per container"
select select "per B/L"
select select "per container"
select select "per B/L"
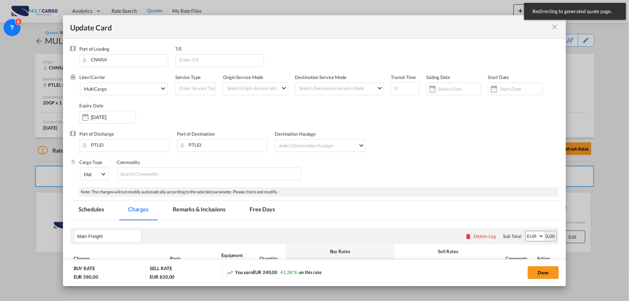
select select "per container"
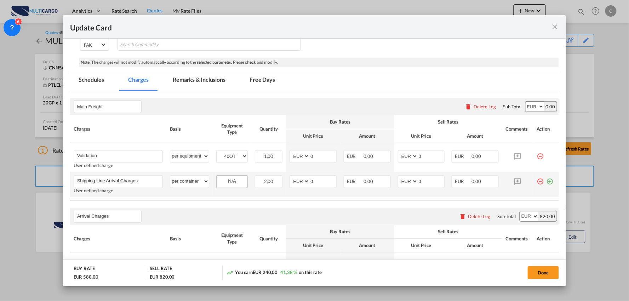
scroll to position [118, 0]
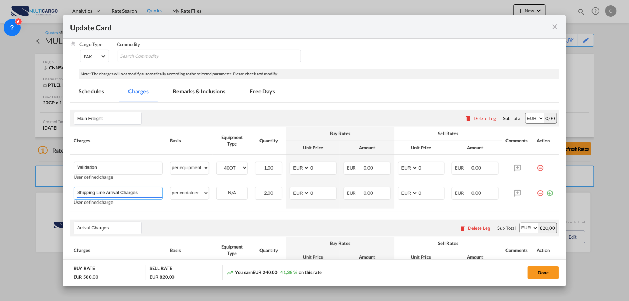
drag, startPoint x: 140, startPoint y: 190, endPoint x: -24, endPoint y: 193, distance: 163.5
click at [0, 193] on html "Analytics Reports Dashboard Rate Search Quotes My Rate Files" at bounding box center [314, 150] width 629 height 301
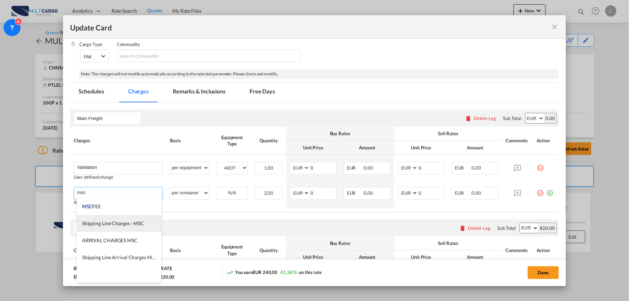
click at [123, 222] on span "Shipping Line Charges - MSC" at bounding box center [113, 223] width 62 height 6
type input "Shipping Line Charges - MSC"
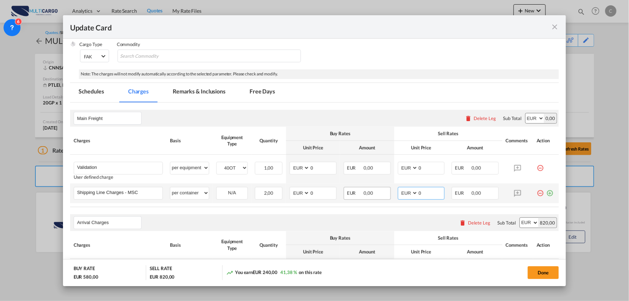
drag, startPoint x: 431, startPoint y: 191, endPoint x: 372, endPoint y: 192, distance: 58.8
click at [383, 192] on tr "Shipping Line Charges - MSC Please Enter User Defined Charges Cannot Be Publish…" at bounding box center [314, 193] width 489 height 20
type input "340"
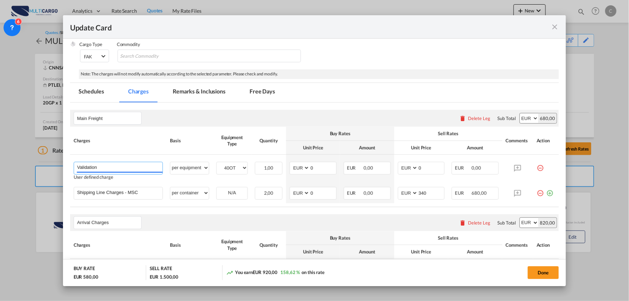
drag, startPoint x: 107, startPoint y: 167, endPoint x: 6, endPoint y: 167, distance: 100.5
click at [6, 167] on div "Update Card Port of Loading CNNSA T/S Liner/Carrier MultiCargo 2HM LOGISTICS D.…" at bounding box center [314, 150] width 629 height 301
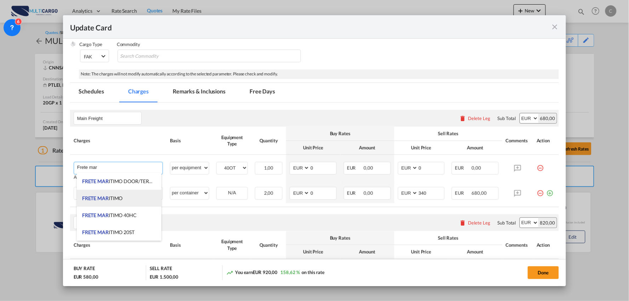
click at [119, 199] on span "FRETE MAR ITIMO" at bounding box center [102, 198] width 41 height 6
type input "FRETE MARITIMO"
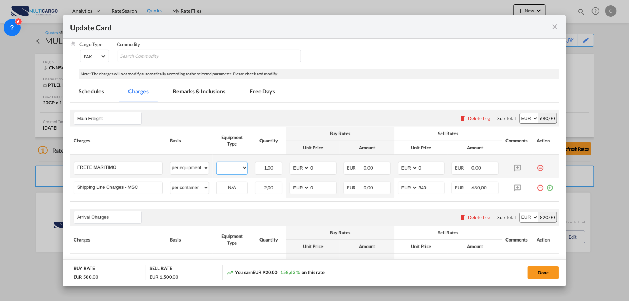
click at [225, 165] on select "20GP 40OT" at bounding box center [232, 168] width 31 height 10
select select "20GP"
click at [217, 163] on select "20GP 40OT" at bounding box center [232, 168] width 31 height 10
click at [320, 170] on input "0" at bounding box center [323, 167] width 27 height 11
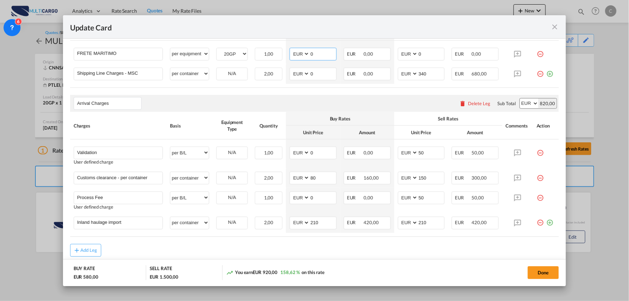
scroll to position [236, 0]
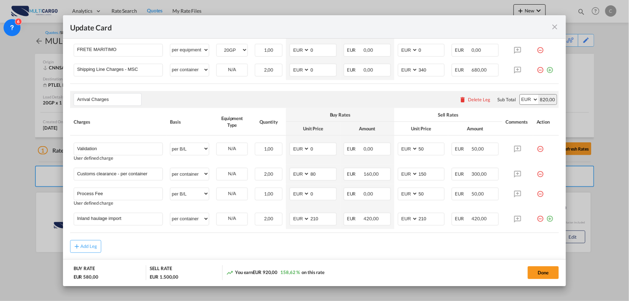
click at [537, 150] on md-icon "icon-minus-circle-outline red-400-fg" at bounding box center [540, 146] width 7 height 7
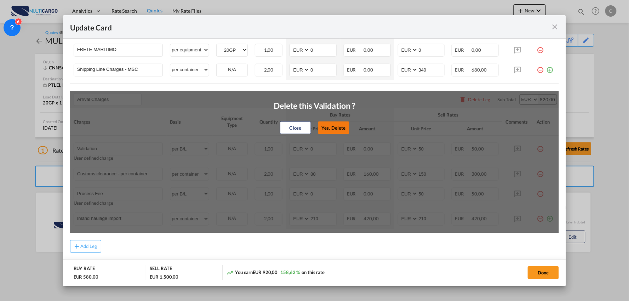
click at [340, 130] on button "Yes, Delete" at bounding box center [333, 127] width 31 height 13
type input "Customs clearance - per container"
select select "per container"
type input "80"
type input "150"
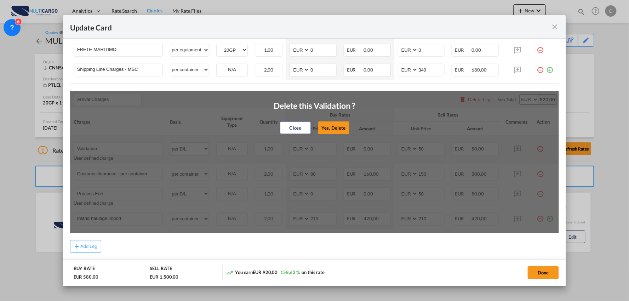
type input "Process Fee"
select select "per B/L"
type input "0"
type input "50"
type input "Inland haulage import"
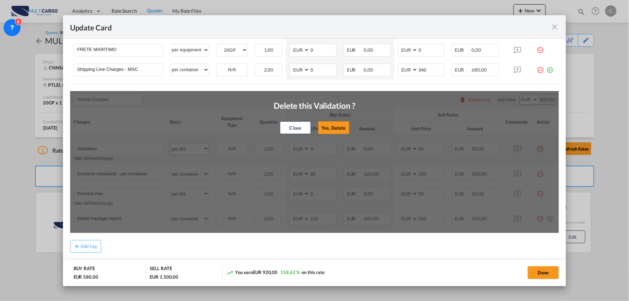
select select "per container"
type input "210"
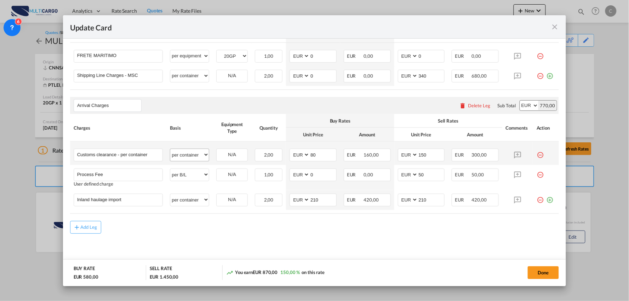
scroll to position [229, 0]
click at [130, 156] on input "Customs clearance - per container" at bounding box center [120, 154] width 86 height 11
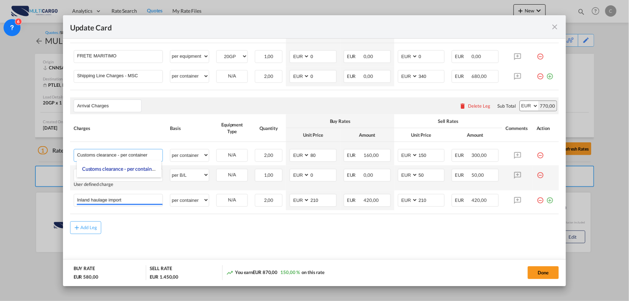
drag, startPoint x: 119, startPoint y: 155, endPoint x: 285, endPoint y: 167, distance: 166.5
click at [287, 168] on tbody "Customs clearance - per container Please Enter User Defined Charges Cannot Be P…" at bounding box center [314, 176] width 489 height 68
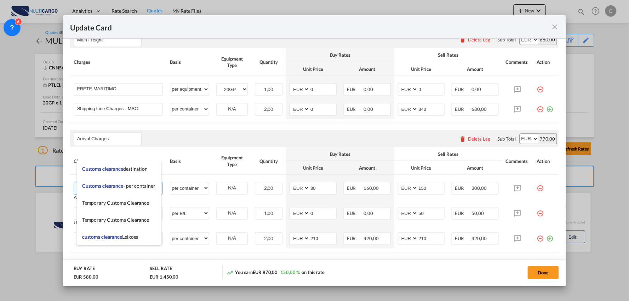
scroll to position [235, 0]
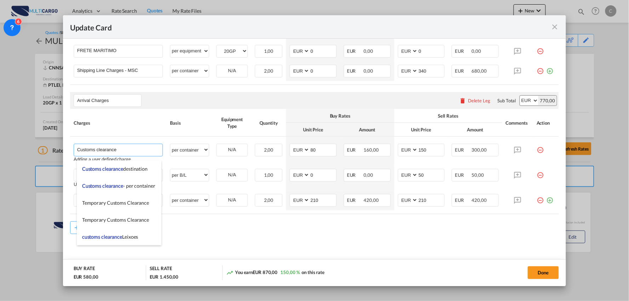
type input "Customs clearance"
click at [312, 246] on md-content "Main Freight Please enter leg name Leg Name Already Exists Delete Leg Sub Total…" at bounding box center [314, 127] width 489 height 282
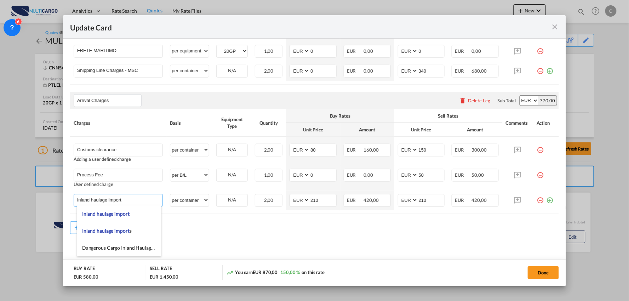
drag, startPoint x: 50, startPoint y: 202, endPoint x: -20, endPoint y: 204, distance: 70.1
click at [0, 204] on html "Analytics Reports Dashboard Rate Search Quotes My Rate Files" at bounding box center [314, 150] width 629 height 301
type input "Entrega"
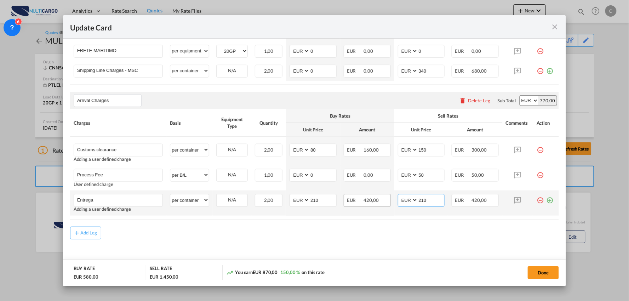
drag, startPoint x: 376, startPoint y: 202, endPoint x: 367, endPoint y: 202, distance: 8.5
click at [371, 202] on tr "Entrega Please Enter User Defined Charges Cannot Be Published Adding a user def…" at bounding box center [314, 202] width 489 height 25
type input "195"
click at [313, 199] on input "210" at bounding box center [323, 199] width 27 height 11
drag, startPoint x: 310, startPoint y: 200, endPoint x: 272, endPoint y: 205, distance: 38.9
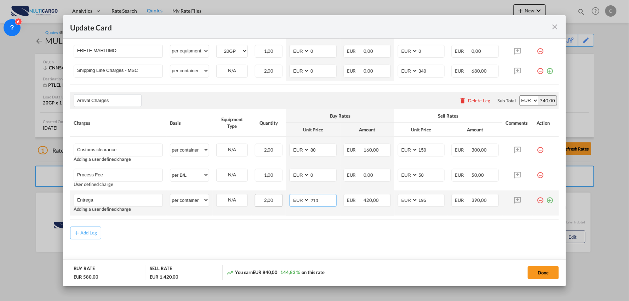
click at [273, 205] on tr "Entrega Please Enter User Defined Charges Cannot Be Published Adding a user def…" at bounding box center [314, 202] width 489 height 25
type input "180"
click at [242, 227] on div "Add Leg" at bounding box center [314, 233] width 489 height 13
click at [188, 224] on rate-modification "Main Freight Please enter leg name Leg Name Already Exists Delete Leg Sub Total…" at bounding box center [314, 112] width 489 height 253
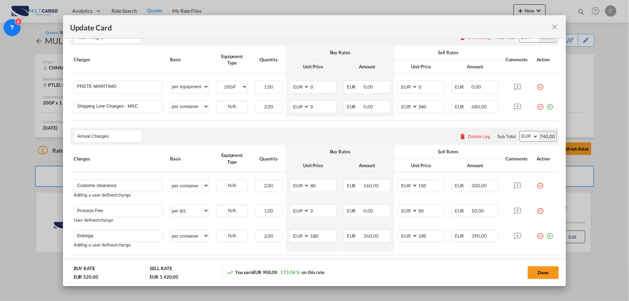
scroll to position [195, 0]
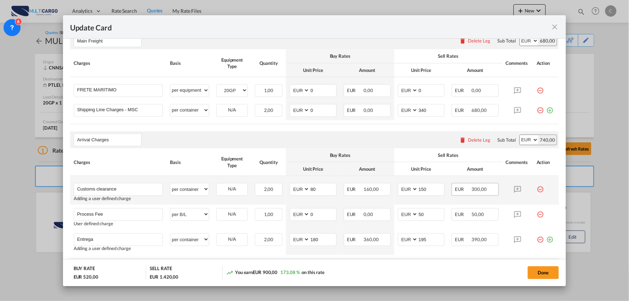
click at [486, 192] on div "EUR 300,00" at bounding box center [475, 189] width 47 height 13
drag, startPoint x: 371, startPoint y: 197, endPoint x: 310, endPoint y: 197, distance: 60.5
click at [310, 197] on tr "Customs clearance Please Enter User Defined Charges Cannot Be Published Adding …" at bounding box center [314, 190] width 489 height 29
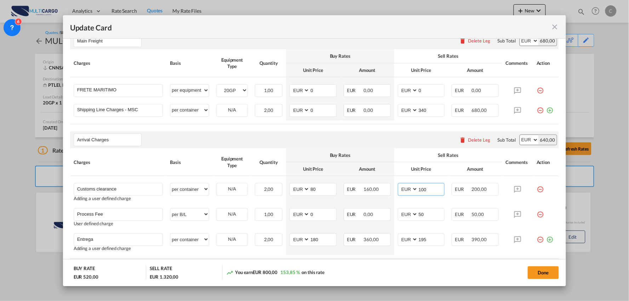
type input "100"
click at [305, 93] on select "AED AFN ALL AMD ANG AOA ARS AUD AWG AZN BAM BBD BDT BGN BHD BIF BMD BND BOB BRL…" at bounding box center [300, 91] width 18 height 10
select select "string:USD"
click at [291, 86] on select "AED AFN ALL AMD ANG AOA ARS AUD AWG AZN BAM BBD BDT BGN BHD BIF BMD BND BOB BRL…" at bounding box center [300, 91] width 18 height 10
click at [291, 93] on md-input-container "AED AFN ALL AMD ANG AOA ARS AUD AWG AZN BAM BBD BDT BGN BHD BIF BMD BND BOB BRL…" at bounding box center [313, 90] width 47 height 13
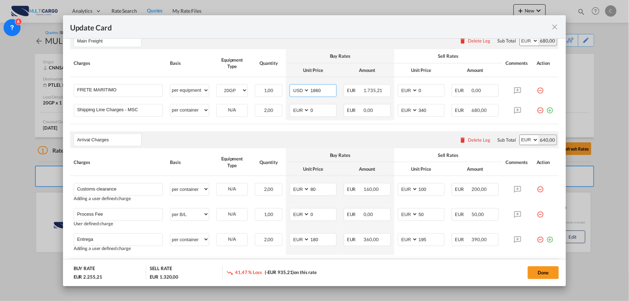
type input "1860"
click at [398, 45] on div "Main Freight Please enter leg name Leg Name Already Exists Delete Leg Sub Total…" at bounding box center [314, 40] width 489 height 17
drag, startPoint x: 418, startPoint y: 93, endPoint x: 405, endPoint y: 93, distance: 13.1
click at [405, 93] on md-input-container "AED AFN ALL AMD ANG AOA ARS AUD AWG AZN BAM BBD BDT BGN BHD BIF BMD BND BOB BRL…" at bounding box center [421, 90] width 47 height 13
drag, startPoint x: 429, startPoint y: 88, endPoint x: 399, endPoint y: 92, distance: 30.3
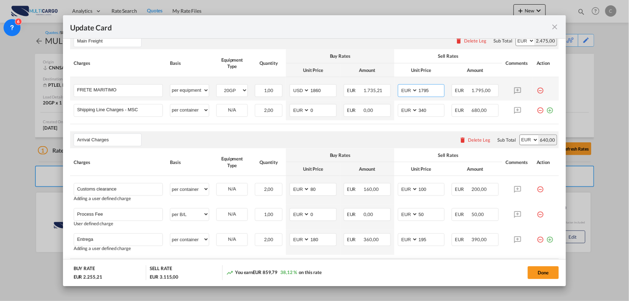
click at [406, 90] on md-input-container "AED AFN ALL AMD ANG AOA ARS AUD AWG AZN BAM BBD BDT BGN BHD BIF BMD BND BOB BRL…" at bounding box center [421, 90] width 47 height 13
type input "1810"
click at [394, 49] on th "Sell Rates" at bounding box center [448, 56] width 108 height 14
drag, startPoint x: 316, startPoint y: 109, endPoint x: 282, endPoint y: 111, distance: 34.0
click at [297, 110] on md-input-container "AED AFN ALL AMD ANG AOA ARS AUD AWG AZN BAM BBD BDT BGN BHD BIF BMD BND BOB BRL…" at bounding box center [313, 110] width 47 height 13
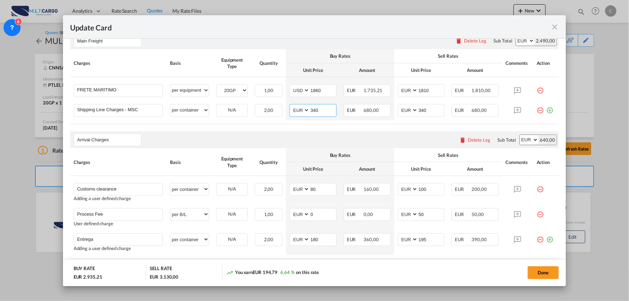
type input "340"
click at [381, 277] on div "Done" at bounding box center [465, 272] width 187 height 15
drag, startPoint x: 430, startPoint y: 92, endPoint x: 360, endPoint y: 97, distance: 69.9
click at [372, 97] on tr "FRETE MARITIMO Please Enter User Defined Charges Cannot Be Published per equipm…" at bounding box center [314, 88] width 489 height 23
type input "1825"
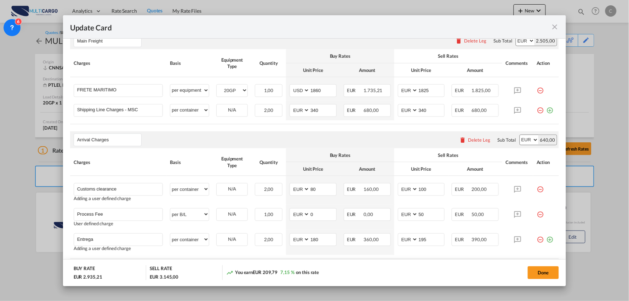
click at [395, 40] on div "Main Freight Please enter leg name Leg Name Already Exists Delete Leg Sub Total…" at bounding box center [314, 40] width 489 height 17
click at [545, 271] on button "Done" at bounding box center [543, 272] width 31 height 13
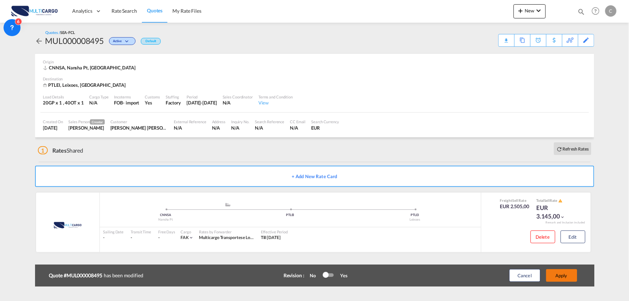
click at [563, 273] on button "Apply" at bounding box center [561, 275] width 31 height 13
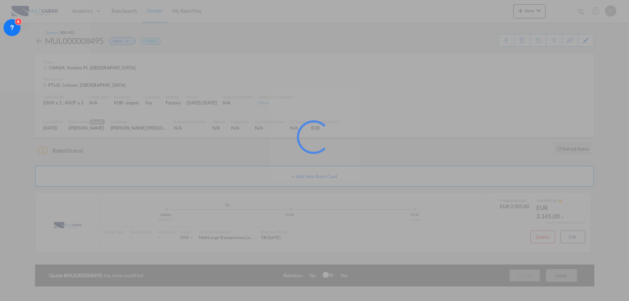
click at [461, 149] on div at bounding box center [314, 150] width 629 height 301
click at [559, 70] on div at bounding box center [314, 150] width 629 height 301
click at [568, 64] on div at bounding box center [314, 150] width 629 height 301
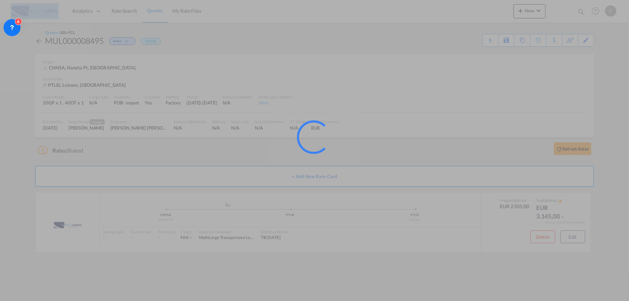
click at [568, 64] on div at bounding box center [314, 150] width 629 height 301
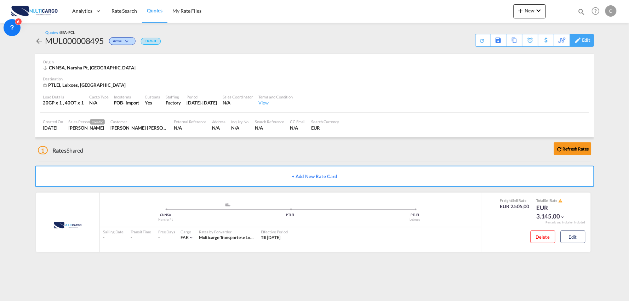
click at [586, 43] on div "Edit" at bounding box center [586, 40] width 8 height 12
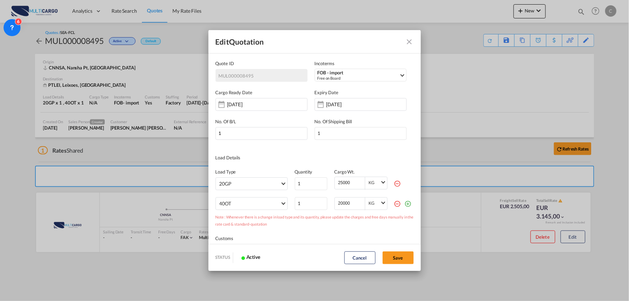
scroll to position [0, 0]
click at [394, 202] on md-icon "icon-minus-circle-outline red-400-fg" at bounding box center [397, 203] width 7 height 7
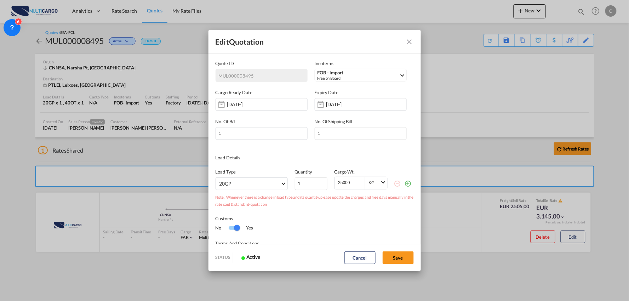
click at [341, 92] on label "Expiry Date" at bounding box center [361, 92] width 92 height 7
click at [338, 102] on input "11 Sep 2026" at bounding box center [348, 105] width 45 height 6
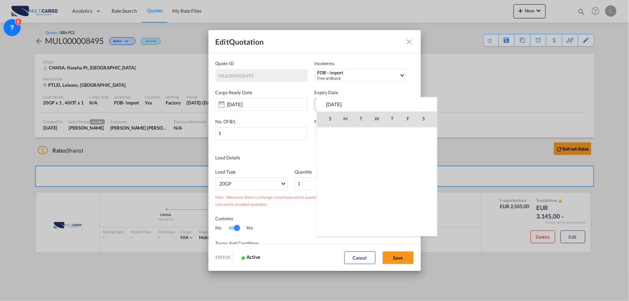
scroll to position [1126, 0]
click at [373, 183] on td "16" at bounding box center [377, 181] width 16 height 16
click at [427, 164] on span "12" at bounding box center [424, 165] width 14 height 14
type input "12 Sep 2026"
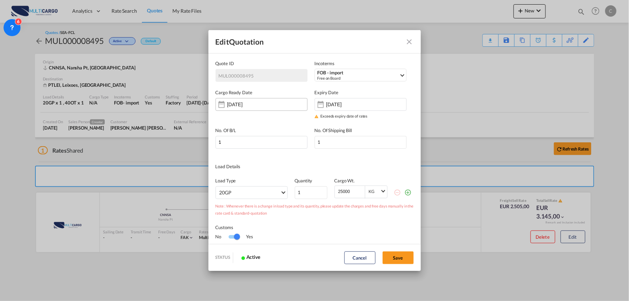
click at [242, 103] on input "[DATE]" at bounding box center [249, 105] width 45 height 6
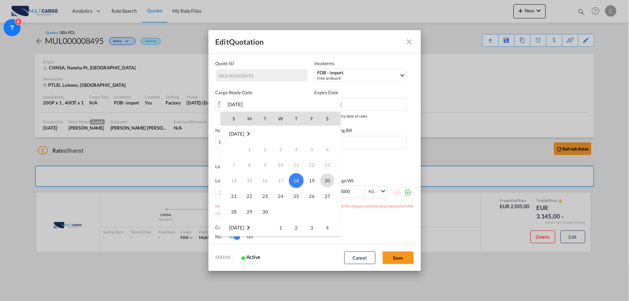
click at [330, 181] on span "20" at bounding box center [327, 180] width 14 height 14
type input "20 Sep 2025"
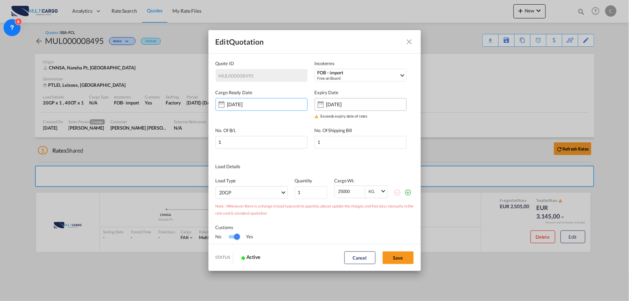
click at [326, 107] on input "12 Sep 2026" at bounding box center [348, 105] width 45 height 6
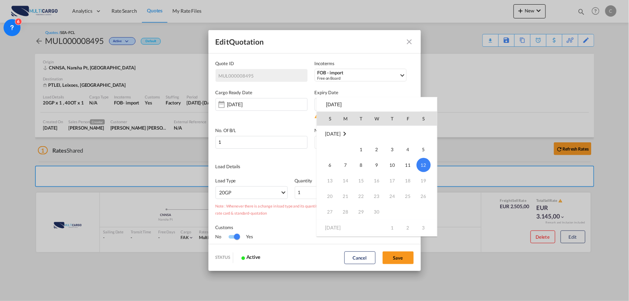
click at [349, 133] on md-icon "September 2026" at bounding box center [344, 134] width 8 height 8
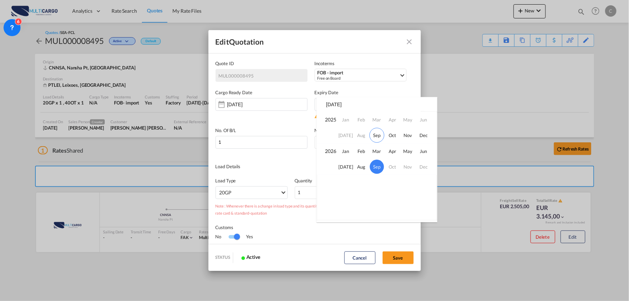
click at [393, 169] on td "Oct" at bounding box center [393, 167] width 16 height 16
click at [393, 167] on td "Oct" at bounding box center [393, 167] width 16 height 16
click at [377, 167] on span "Sep" at bounding box center [377, 167] width 14 height 14
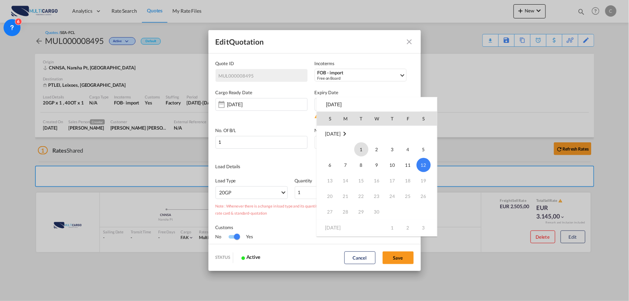
click at [426, 167] on span "12" at bounding box center [424, 165] width 14 height 14
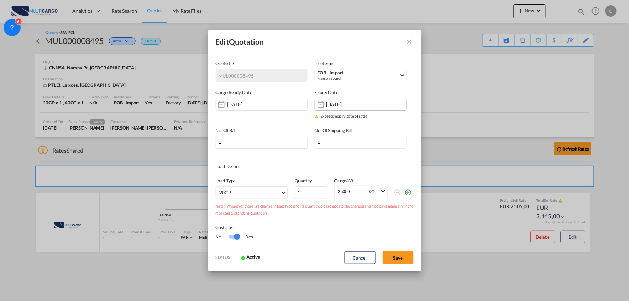
click at [337, 105] on input "12 Sep 2026" at bounding box center [348, 105] width 45 height 6
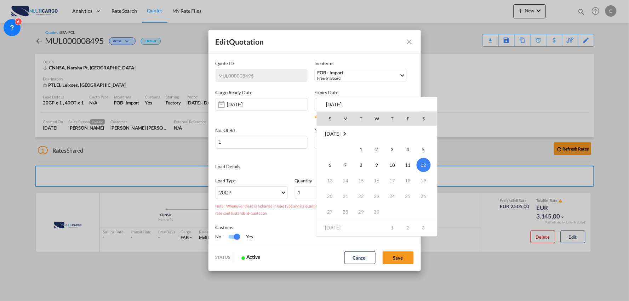
click at [364, 185] on td "15" at bounding box center [362, 181] width 16 height 16
click at [368, 196] on td "22" at bounding box center [362, 196] width 16 height 16
click at [399, 182] on td "17" at bounding box center [393, 181] width 16 height 16
click at [403, 183] on td "18" at bounding box center [408, 181] width 16 height 16
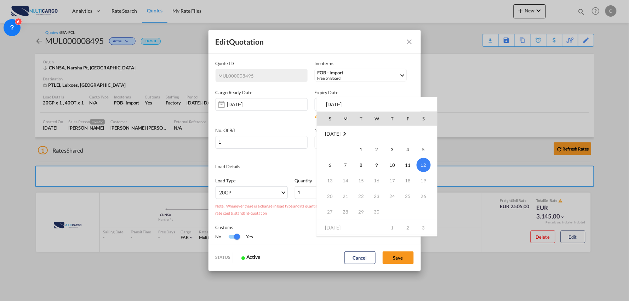
click at [403, 183] on td "18" at bounding box center [408, 181] width 16 height 16
click at [364, 196] on td "22" at bounding box center [362, 196] width 16 height 16
click at [364, 168] on span "8" at bounding box center [361, 165] width 14 height 14
type input "08 Sep 2026"
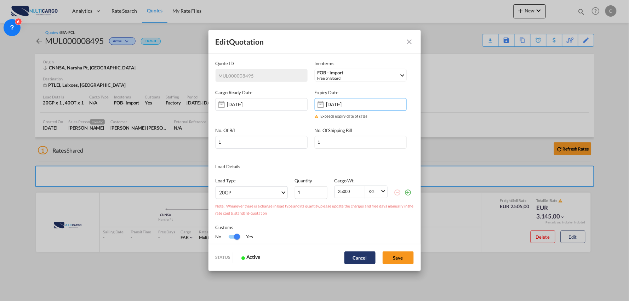
click at [361, 253] on button "Cancel" at bounding box center [359, 257] width 31 height 13
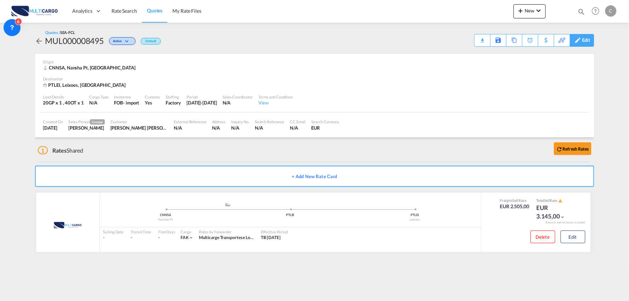
click at [584, 43] on div "Edit" at bounding box center [586, 40] width 8 height 12
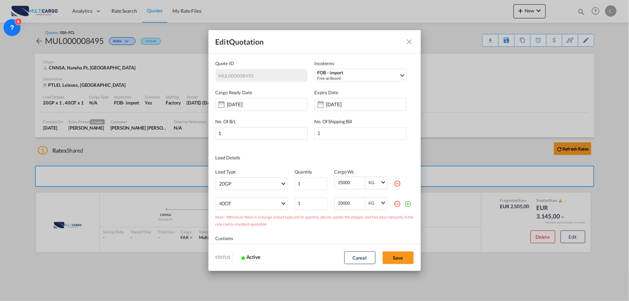
scroll to position [0, 0]
click at [340, 105] on input "11 Sep 2026" at bounding box center [348, 105] width 45 height 6
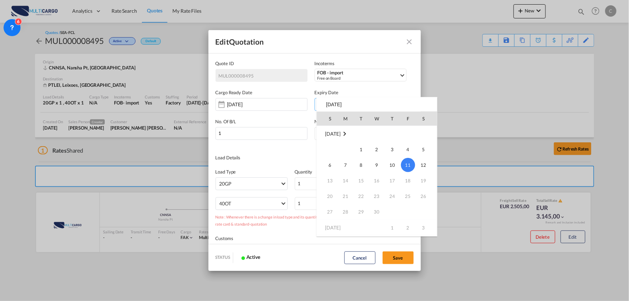
scroll to position [1127, 0]
click at [379, 201] on td "23" at bounding box center [377, 195] width 16 height 16
click at [376, 164] on span "9" at bounding box center [377, 164] width 14 height 14
type input "09 Sep 2026"
click at [376, 161] on div "Load Details" at bounding box center [315, 157] width 198 height 7
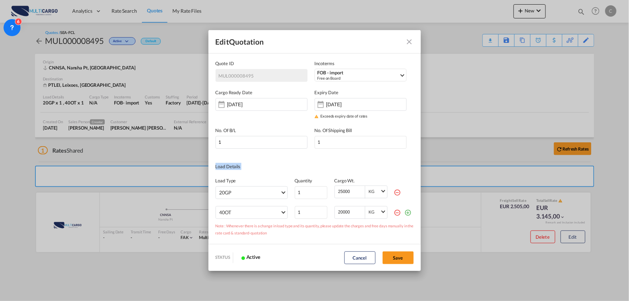
click at [376, 164] on div "Load Details" at bounding box center [315, 166] width 198 height 7
click at [374, 171] on div "Load Type 20GP 40GP 40HC 45HC 20RE 40RE 40HR 20OT 20FR 40FR 40NR 20NR 45S 20TK …" at bounding box center [315, 184] width 198 height 29
click at [238, 105] on input "[DATE]" at bounding box center [249, 105] width 45 height 6
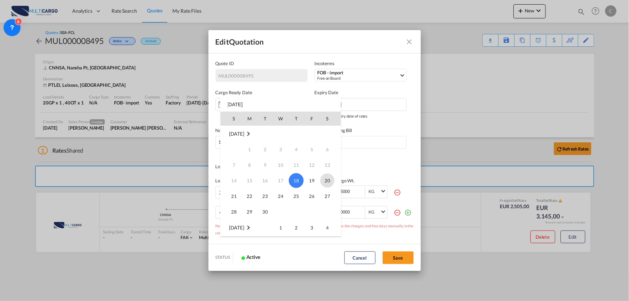
click at [326, 181] on span "20" at bounding box center [327, 180] width 14 height 14
type input "20 Sep 2025"
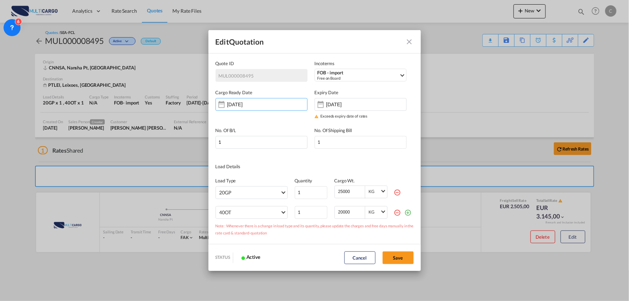
click at [394, 213] on md-icon "icon-minus-circle-outline red-400-fg" at bounding box center [397, 212] width 7 height 7
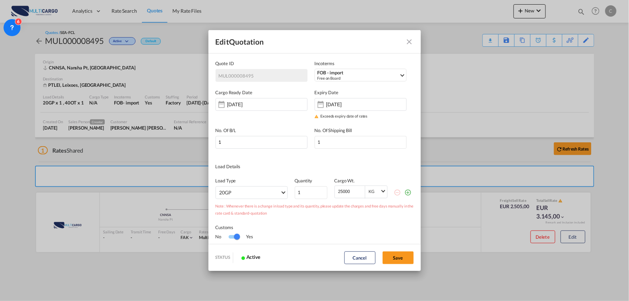
click at [269, 160] on md-dialog-content "Quote ID MUL000008495 Incoterms FOB - import Free on Board DPU - import Deliver…" at bounding box center [314, 148] width 212 height 191
click at [326, 99] on div "09 Sep 2026" at bounding box center [361, 104] width 92 height 13
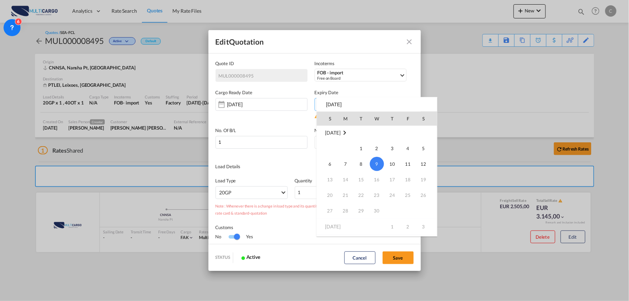
click at [400, 186] on td "18" at bounding box center [408, 180] width 16 height 16
click at [349, 132] on md-icon "September 2026" at bounding box center [344, 132] width 8 height 8
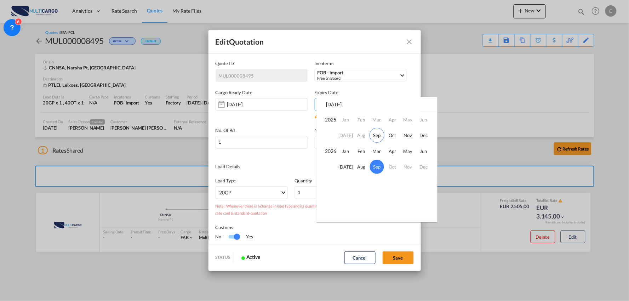
click at [390, 168] on td "Oct" at bounding box center [393, 167] width 16 height 16
click at [393, 167] on td "Oct" at bounding box center [393, 167] width 16 height 16
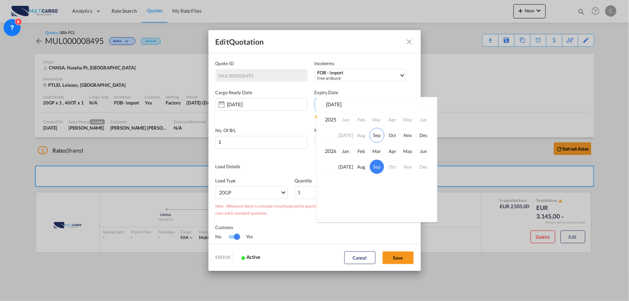
click at [393, 167] on td "Oct" at bounding box center [393, 167] width 16 height 16
click at [390, 243] on div at bounding box center [314, 150] width 629 height 301
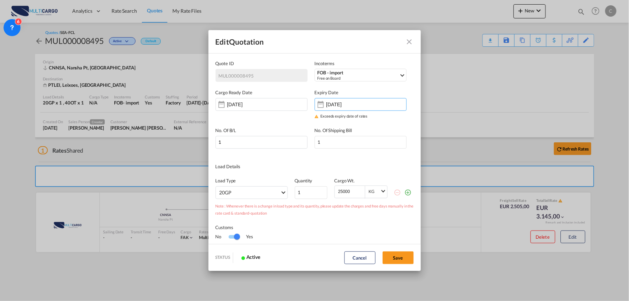
click at [407, 264] on md-dialog-actions "STATUS Active Cancel Save" at bounding box center [314, 257] width 212 height 27
click at [401, 256] on button "Save" at bounding box center [398, 257] width 31 height 13
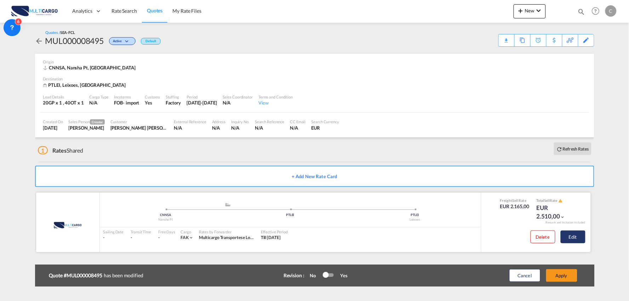
click at [573, 232] on button "Edit" at bounding box center [573, 236] width 25 height 13
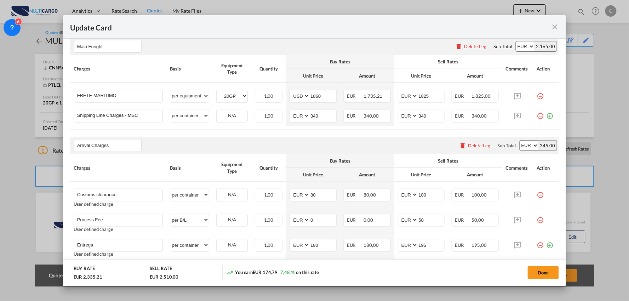
scroll to position [236, 0]
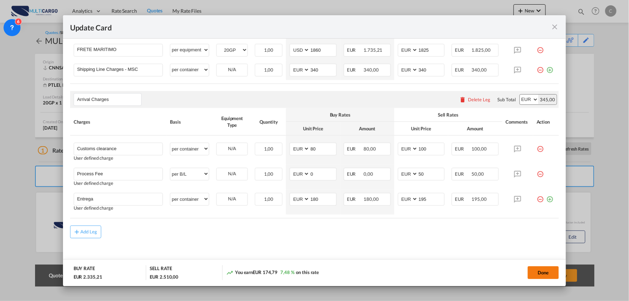
click at [542, 270] on button "Done" at bounding box center [543, 272] width 31 height 13
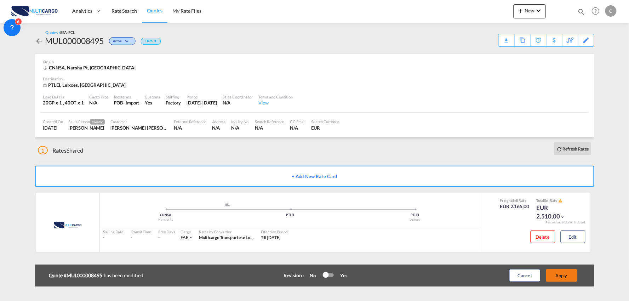
click at [561, 272] on button "Apply" at bounding box center [561, 275] width 31 height 13
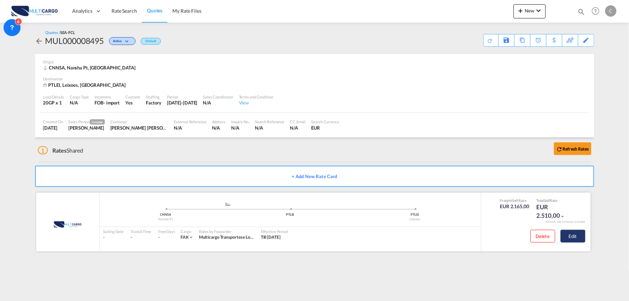
click at [577, 238] on button "Edit" at bounding box center [573, 236] width 25 height 13
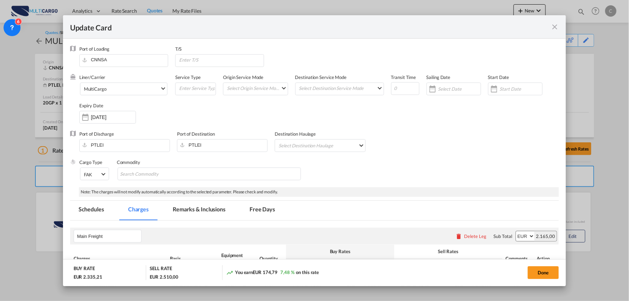
click at [199, 208] on md-tab-item "Remarks & Inclusions" at bounding box center [199, 210] width 70 height 19
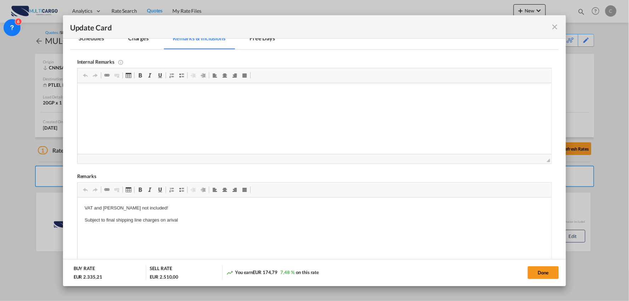
scroll to position [178, 0]
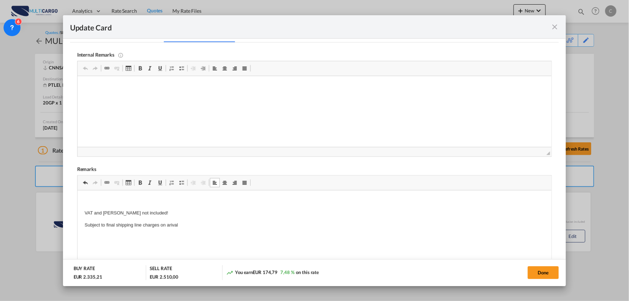
click at [87, 198] on p "Editor de texto enriquecido, editor9" at bounding box center [314, 200] width 460 height 7
click at [155, 201] on p "Taxa de Sobrepeso" at bounding box center [314, 200] width 460 height 7
click at [125, 200] on p "Taxa de Sobrepeso EUR.150" at bounding box center [314, 200] width 460 height 7
click at [545, 271] on button "Done" at bounding box center [543, 272] width 31 height 13
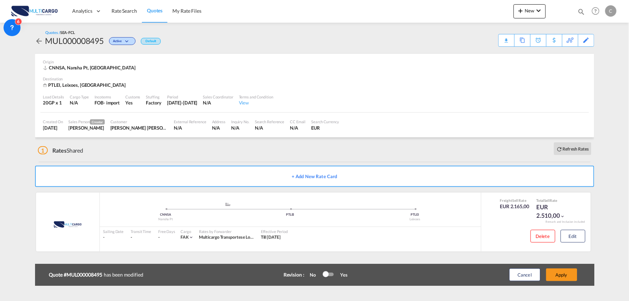
click at [565, 275] on div "Update Card Port of Loading CNNSA T/S Liner/Carrier MultiCargo 2HM LOGISTICS D.…" at bounding box center [314, 150] width 629 height 301
click at [565, 275] on button "Apply" at bounding box center [561, 274] width 31 height 13
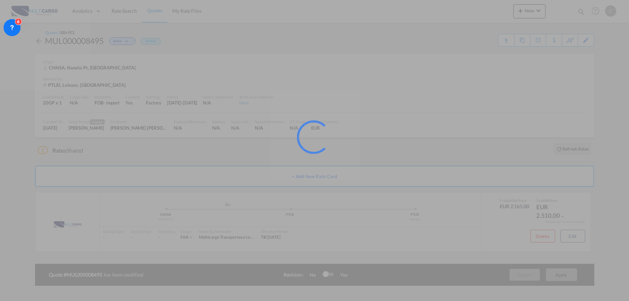
click at [565, 275] on div at bounding box center [314, 150] width 629 height 301
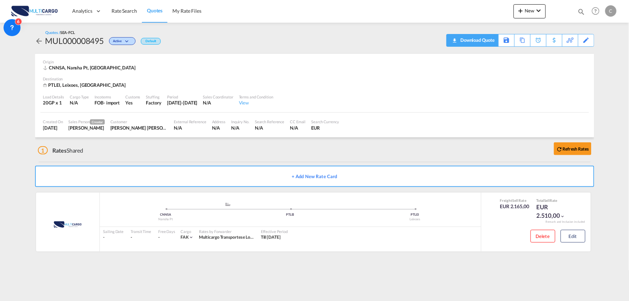
click at [486, 38] on div "Download Quote" at bounding box center [477, 39] width 36 height 11
click at [535, 5] on button "New" at bounding box center [530, 11] width 32 height 14
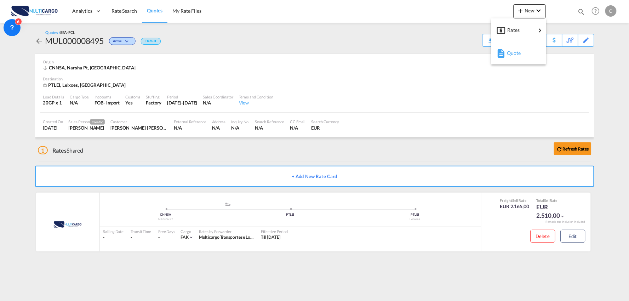
click at [511, 53] on span "Quote" at bounding box center [511, 53] width 8 height 14
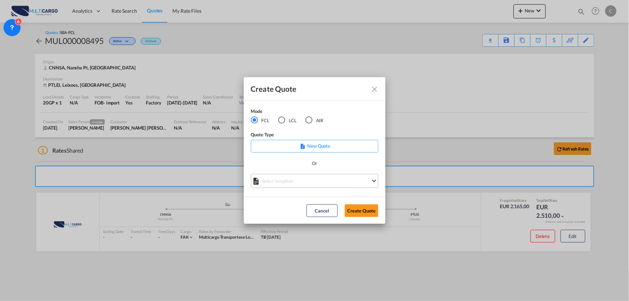
click at [314, 181] on md-select "Select template EXP EXW MERC.Nacional 09/2025 Patricia Barroso | 12 Sep 2025 IM…" at bounding box center [314, 181] width 127 height 14
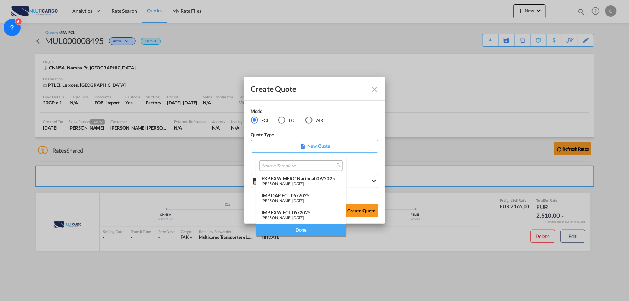
click at [301, 199] on span "12 Sep 2025" at bounding box center [297, 200] width 11 height 5
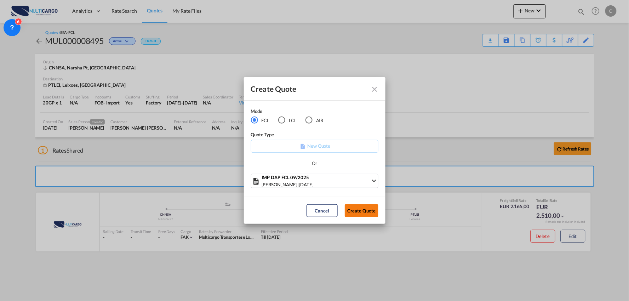
click at [363, 211] on button "Create Quote" at bounding box center [362, 210] width 34 height 13
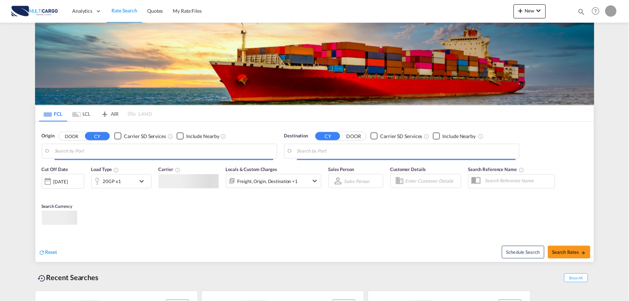
type input "Port of Qingdao, Qingdao, CNTAO"
type input "Leixoes, Leixoes, PTLEI"
